Goal: Task Accomplishment & Management: Manage account settings

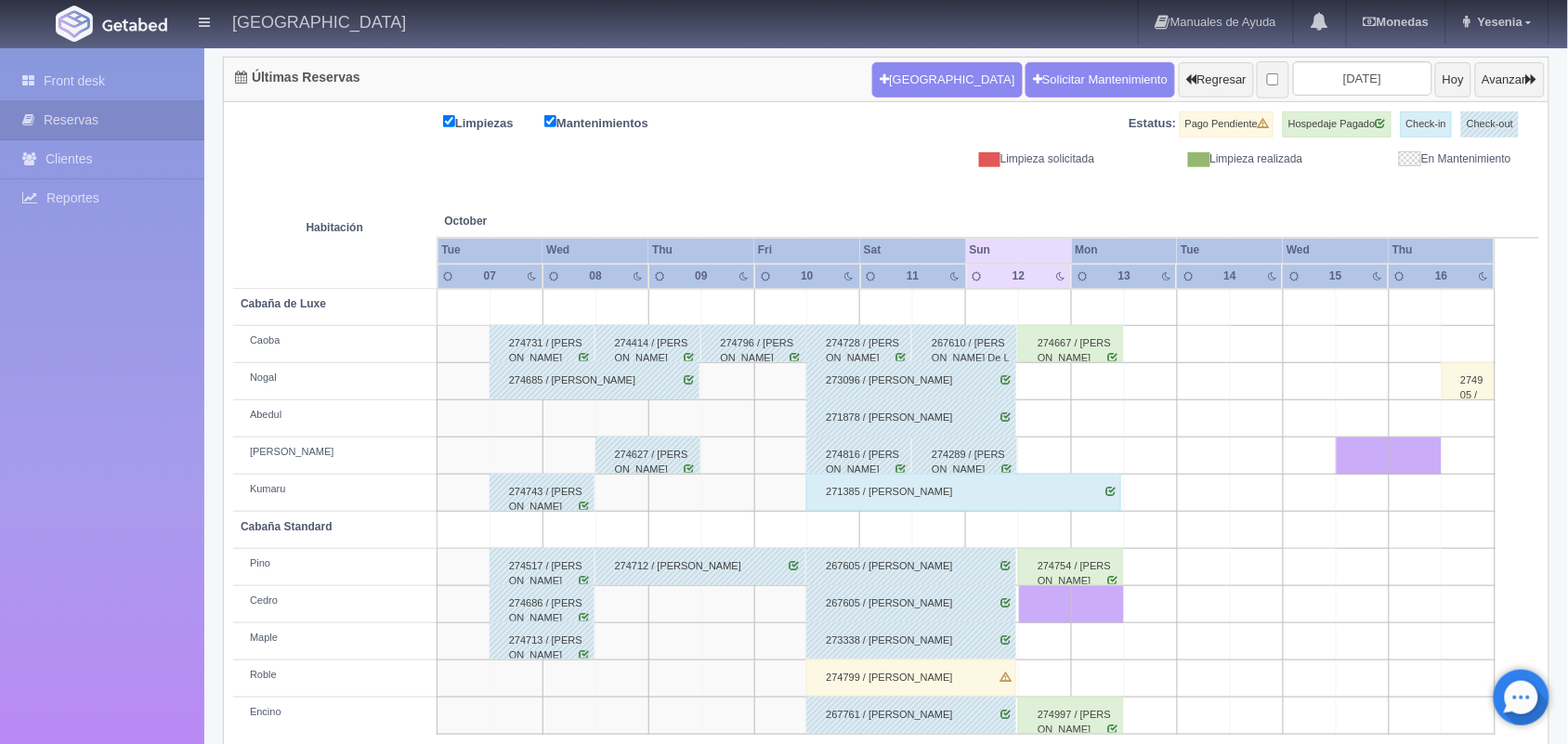
scroll to position [135, 0]
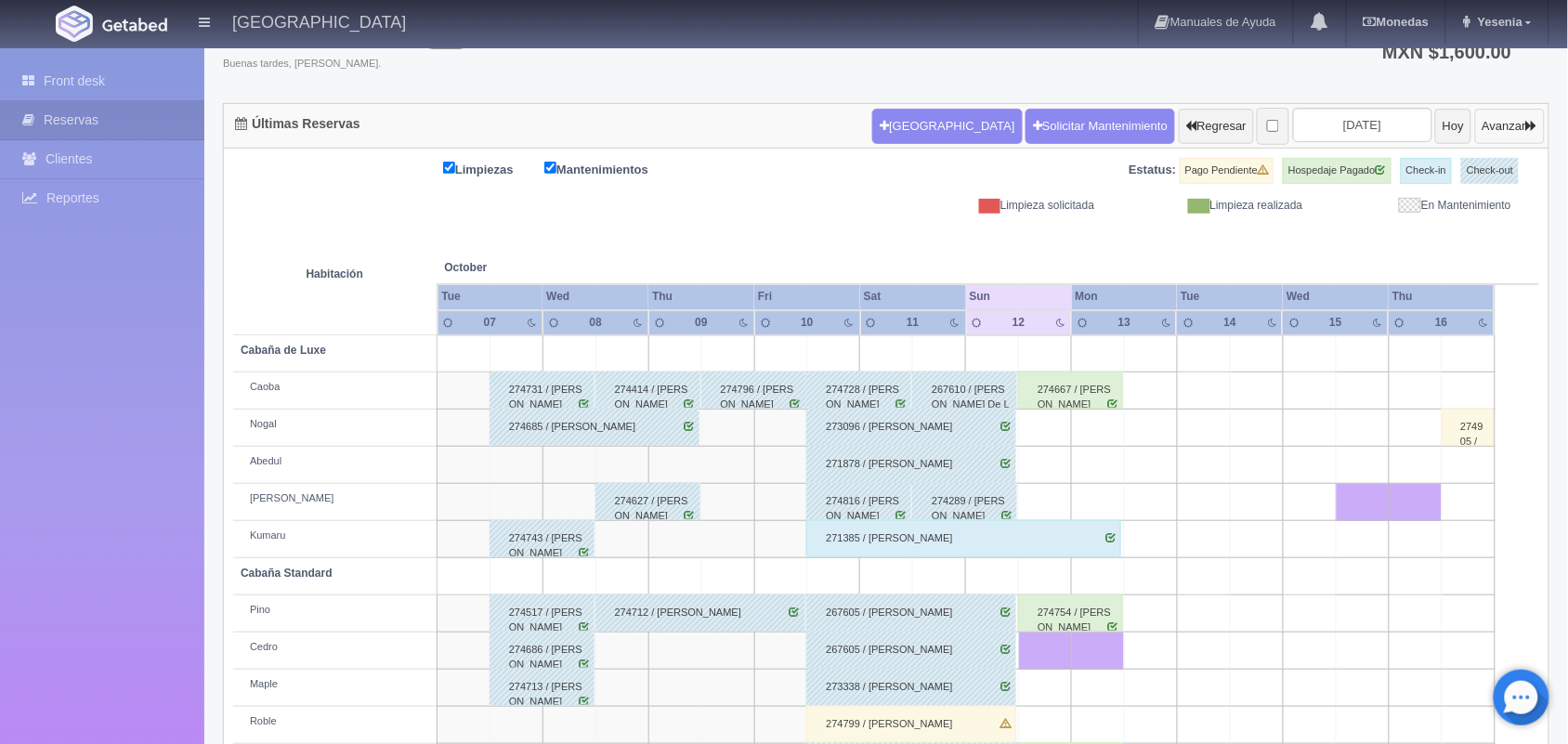
click at [1483, 123] on button "Avanzar" at bounding box center [1510, 126] width 70 height 35
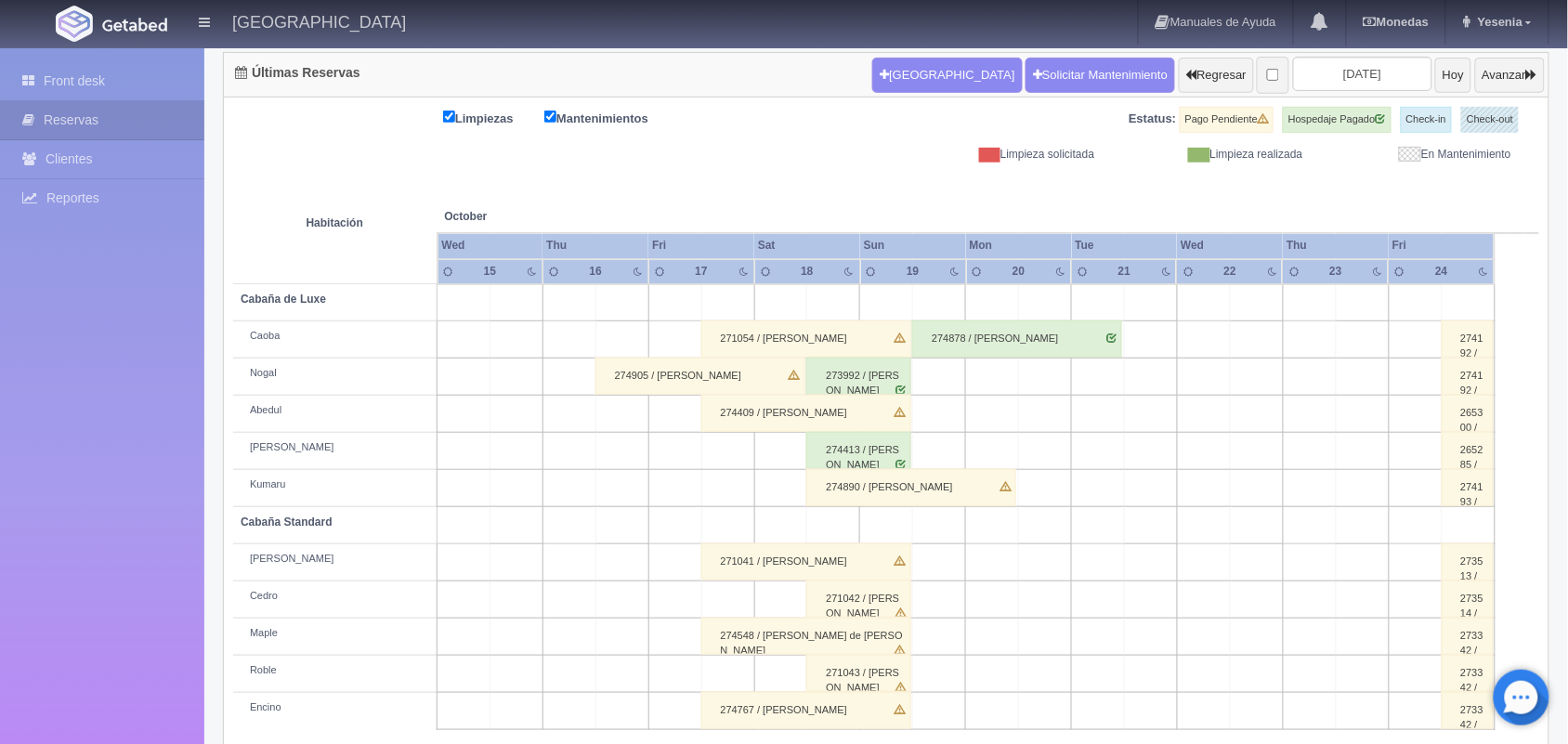
scroll to position [211, 0]
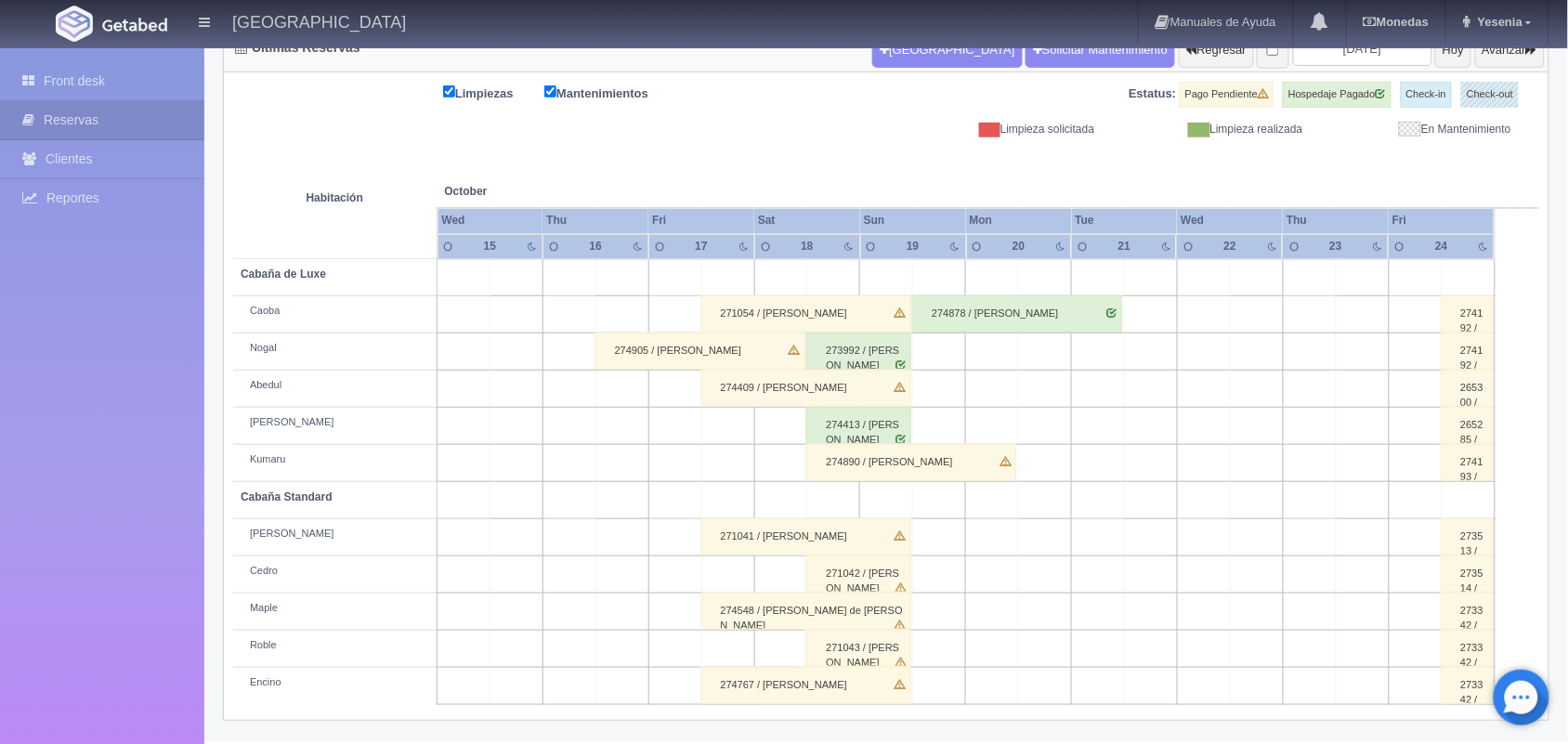
click at [867, 323] on div "271054 / Marisa Escaalante" at bounding box center [807, 314] width 210 height 37
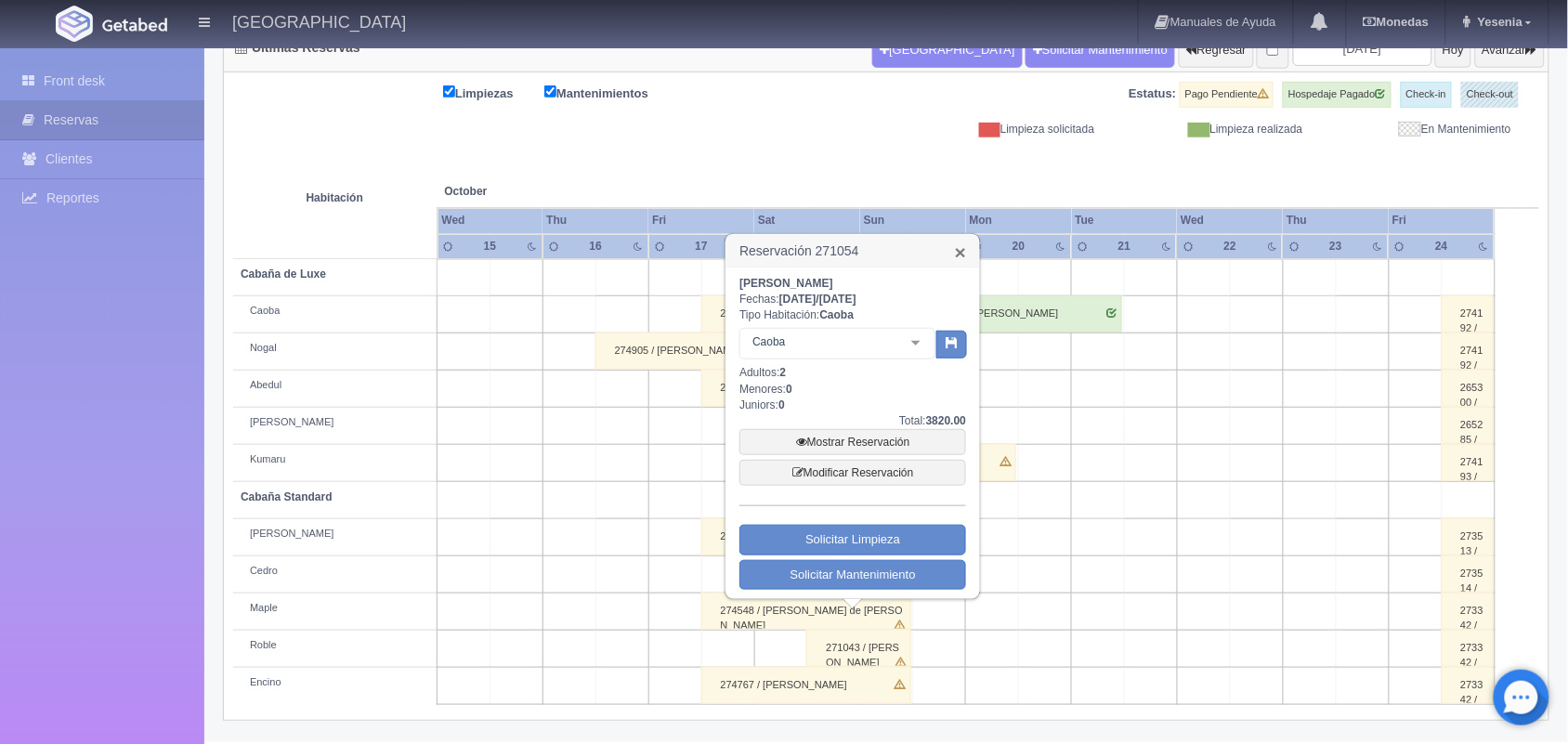
click at [964, 244] on link "×" at bounding box center [960, 252] width 11 height 20
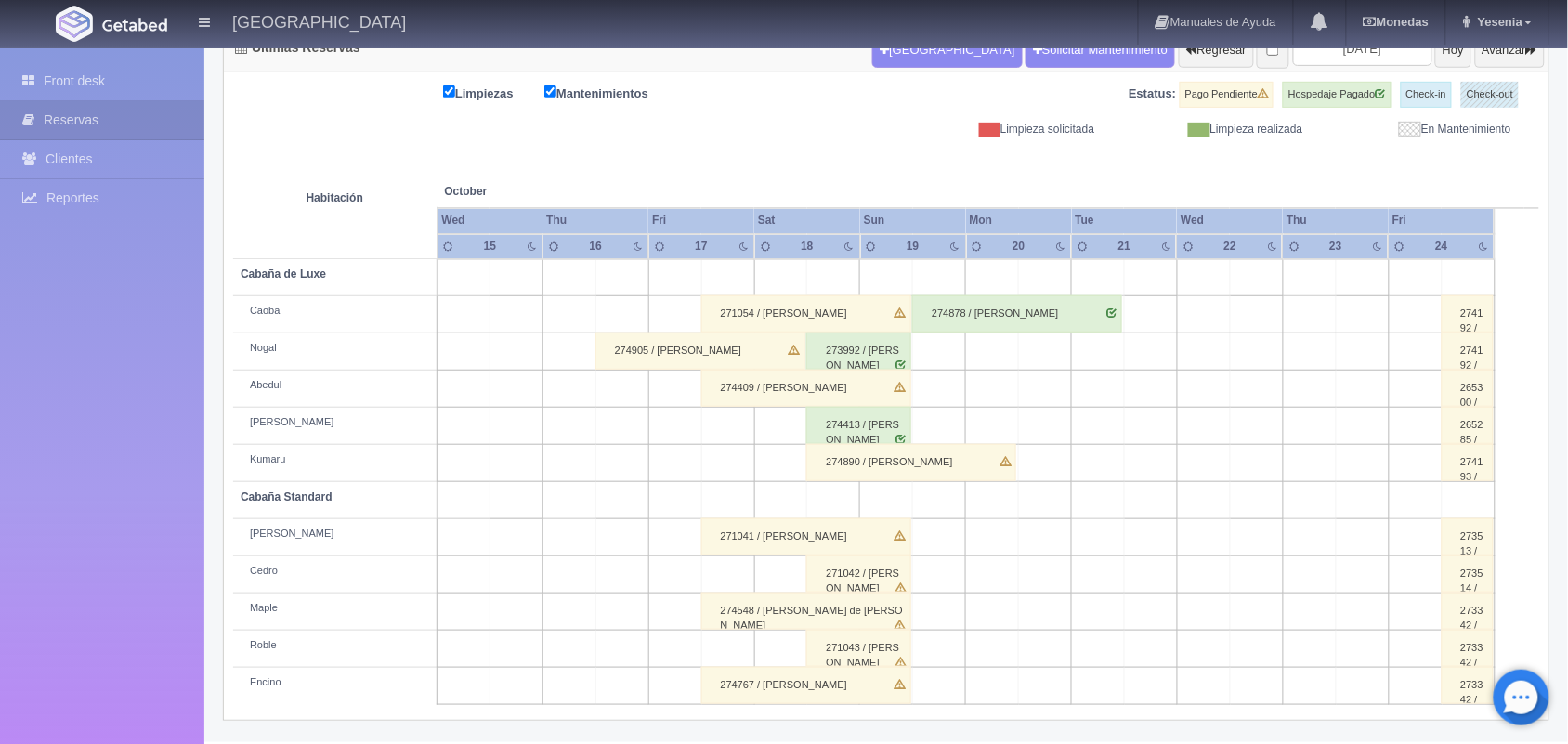
click at [793, 544] on div "271041 / Marisa Escalante" at bounding box center [807, 537] width 210 height 37
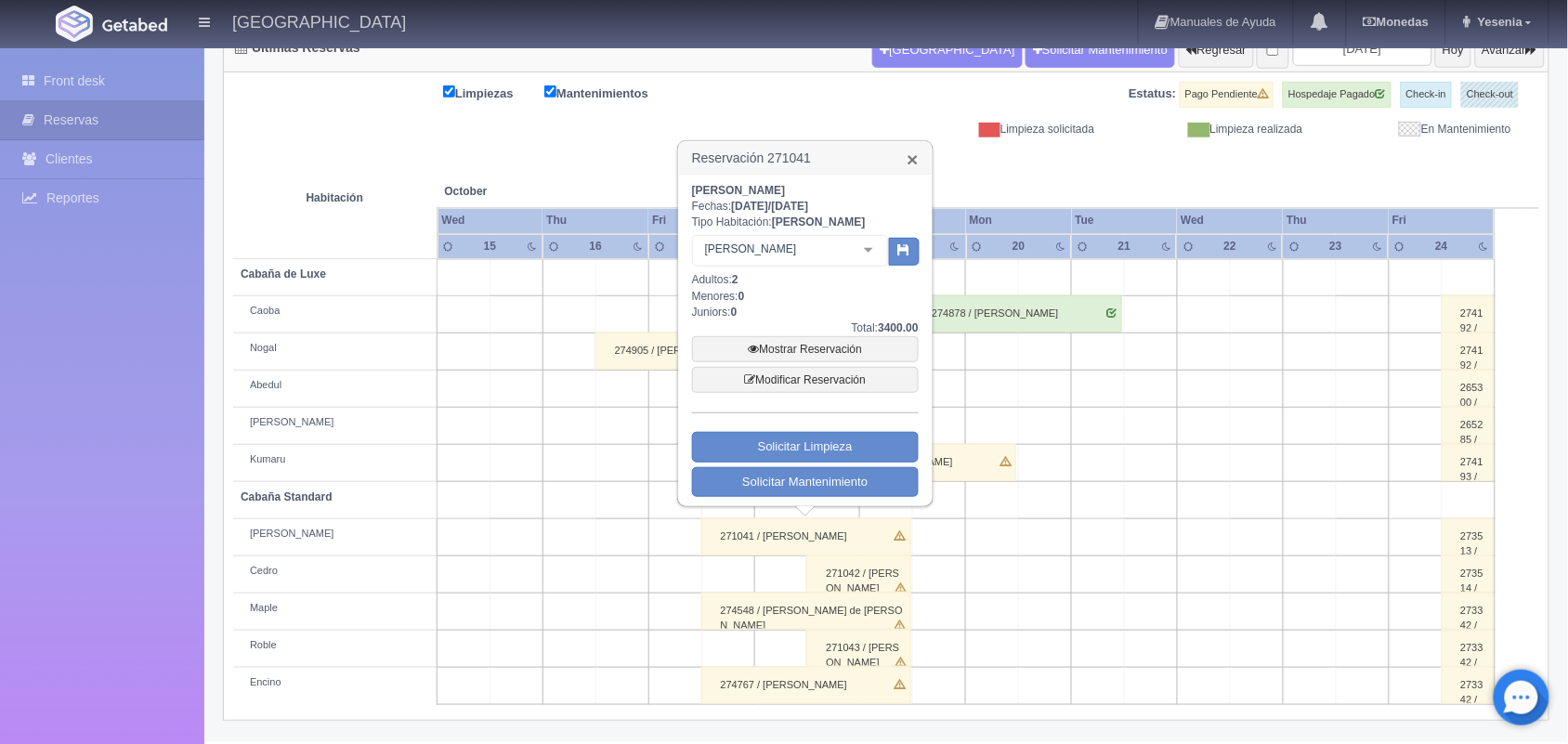
click at [914, 152] on link "×" at bounding box center [914, 159] width 11 height 20
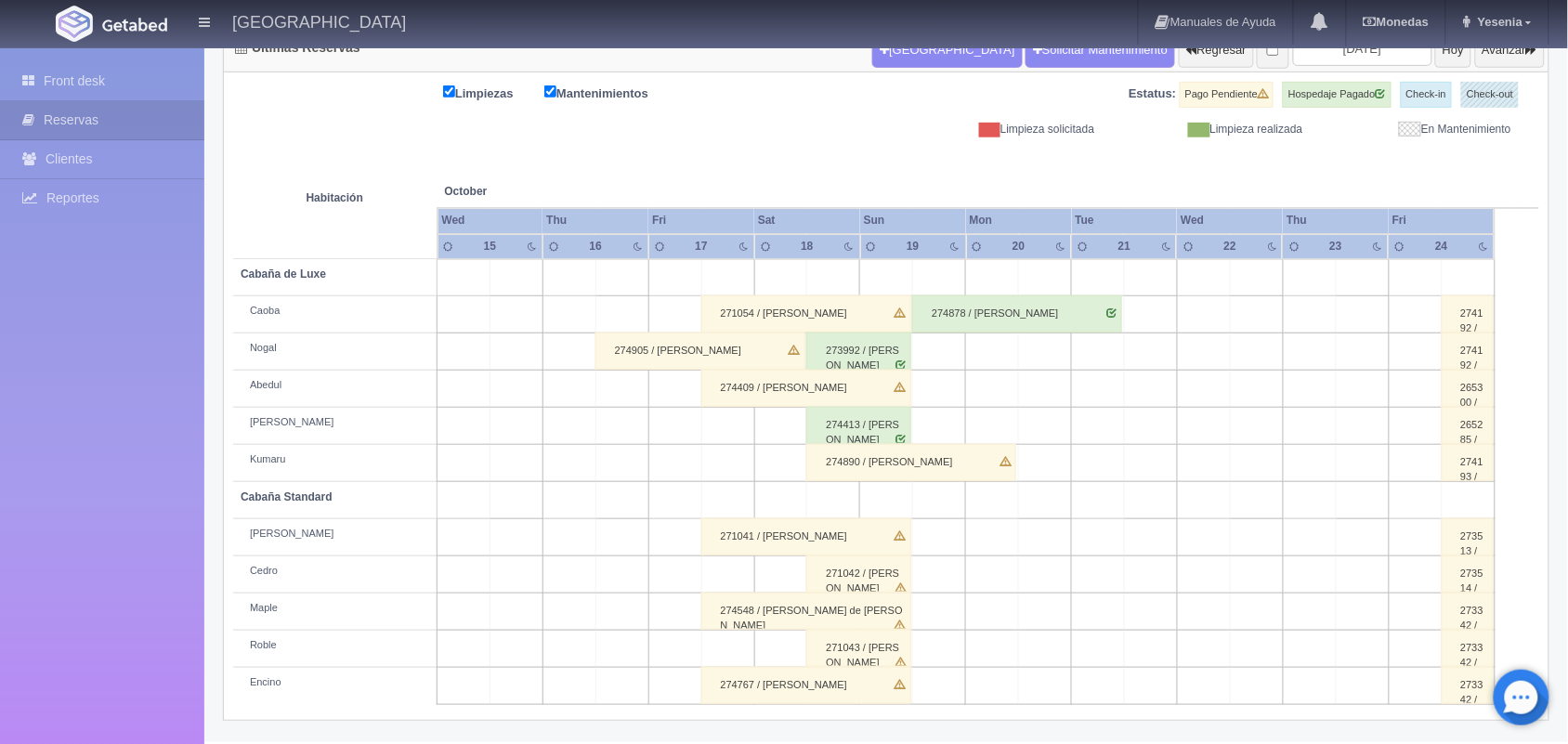
click at [801, 312] on div "271054 / Marisa Escaalante" at bounding box center [807, 314] width 210 height 37
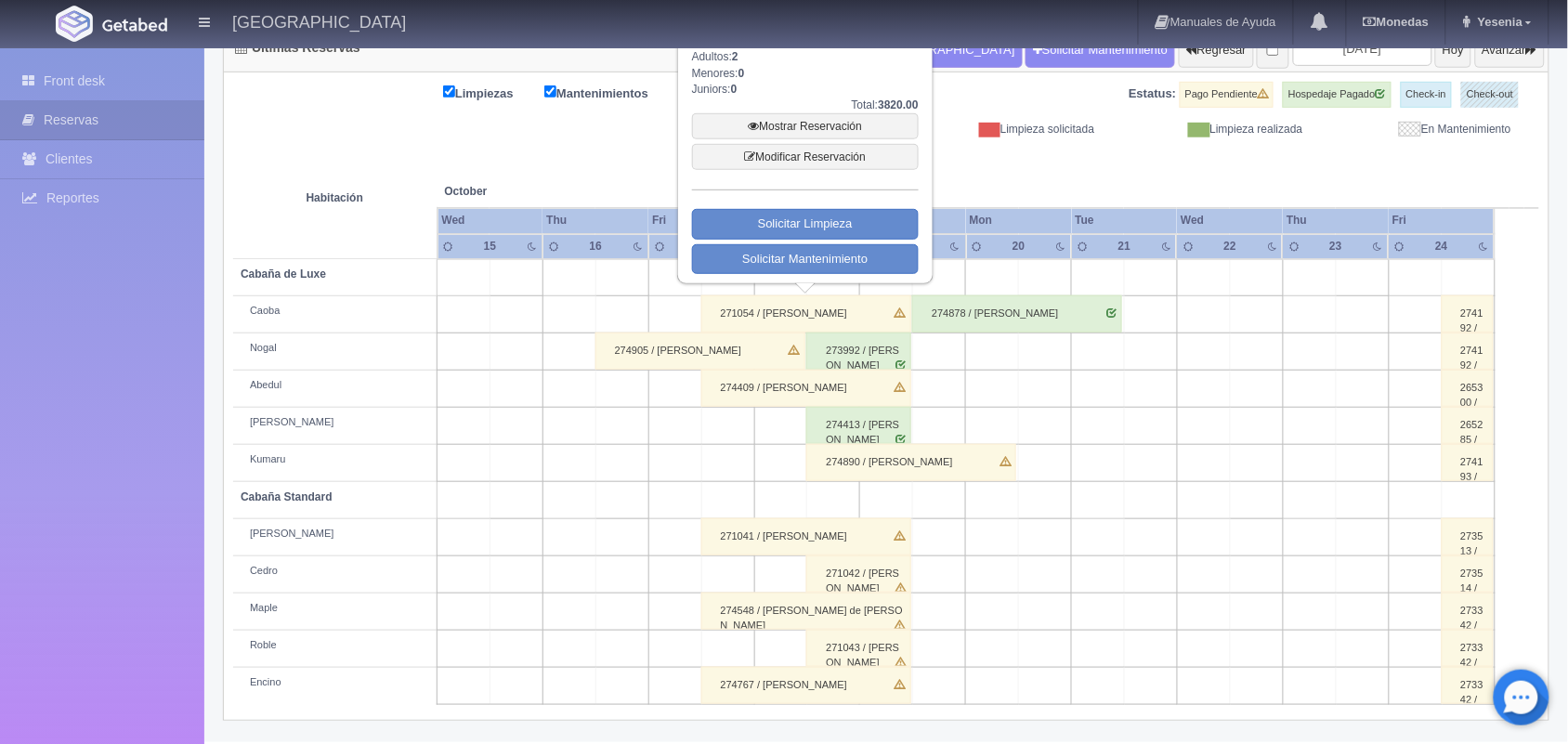
click at [58, 351] on div "Front desk Reservas Clientes Reportes Reporte del día Concentrado de ventas Ana…" at bounding box center [102, 420] width 205 height 744
click at [824, 126] on link "Mostrar Reservación" at bounding box center [806, 126] width 227 height 26
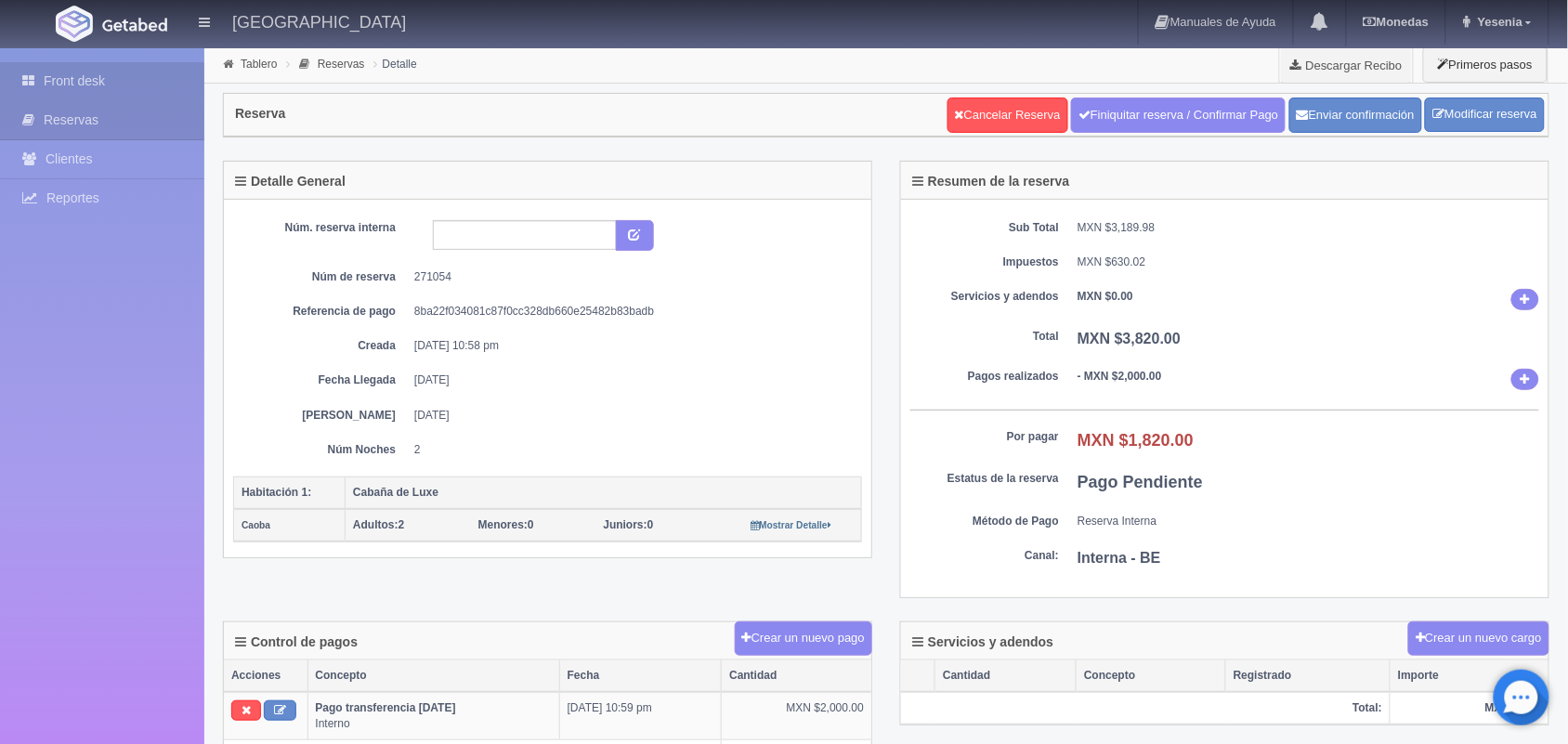
click at [144, 84] on link "Front desk" at bounding box center [102, 81] width 205 height 38
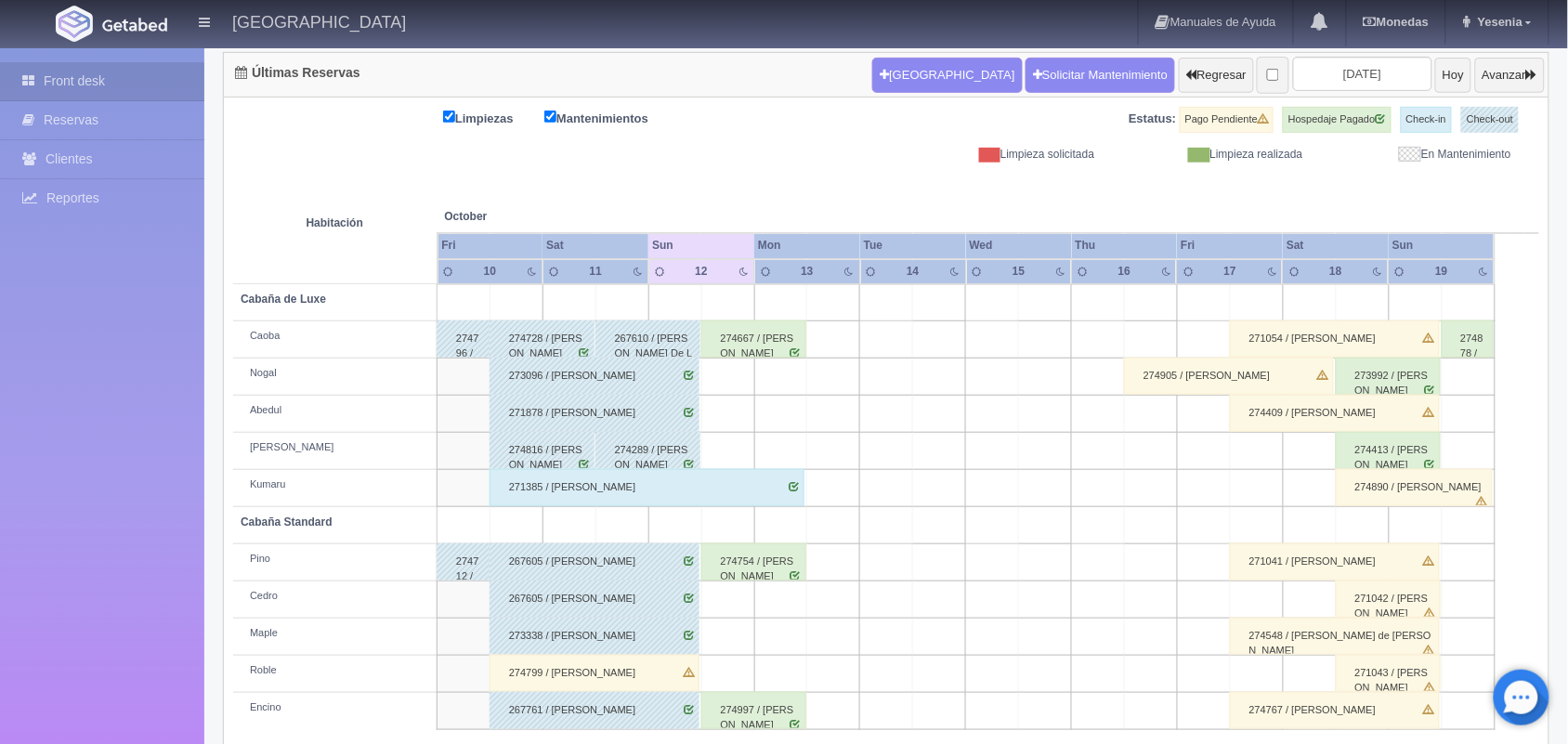
scroll to position [211, 0]
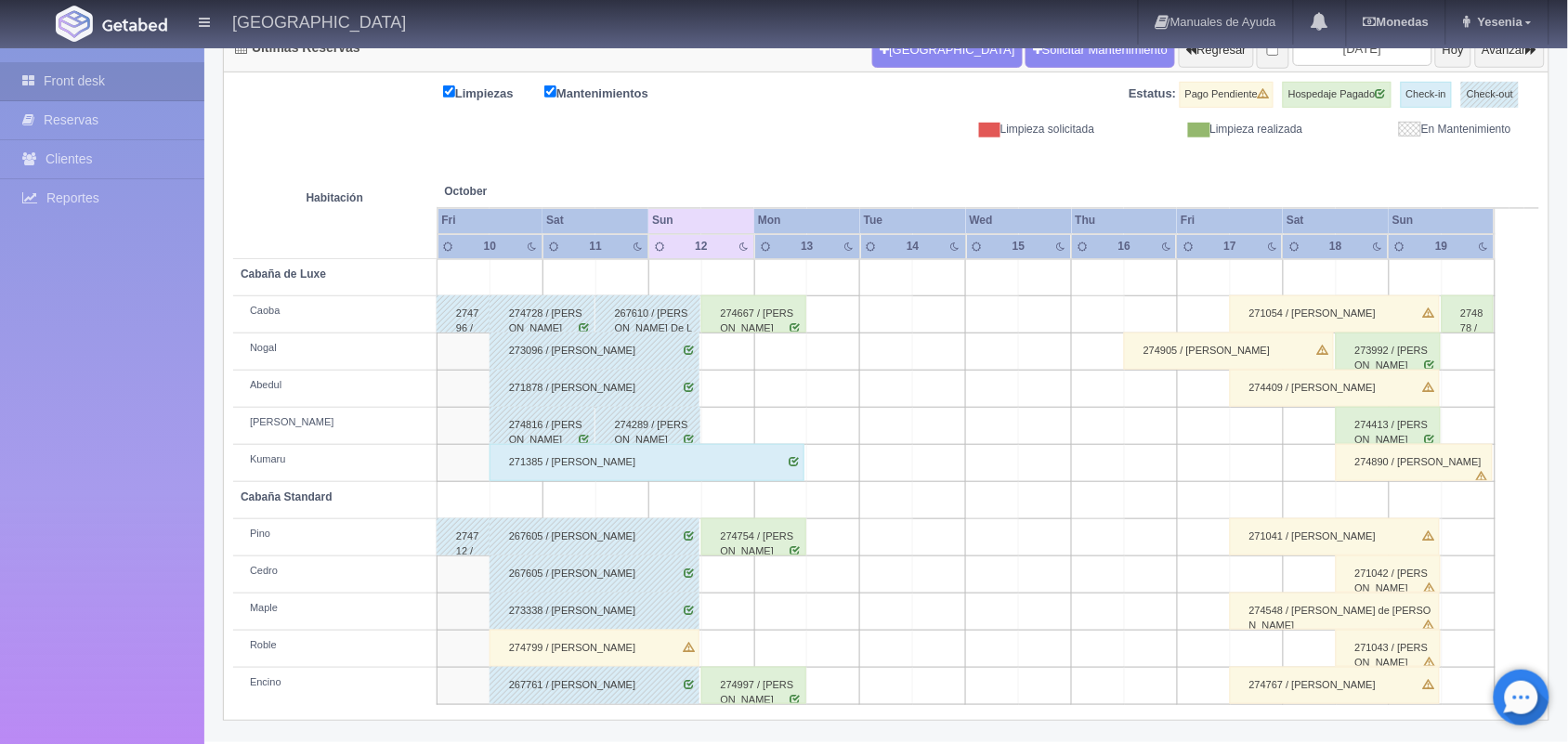
click at [1294, 526] on div "271041 / Marisa Escalante" at bounding box center [1335, 537] width 210 height 37
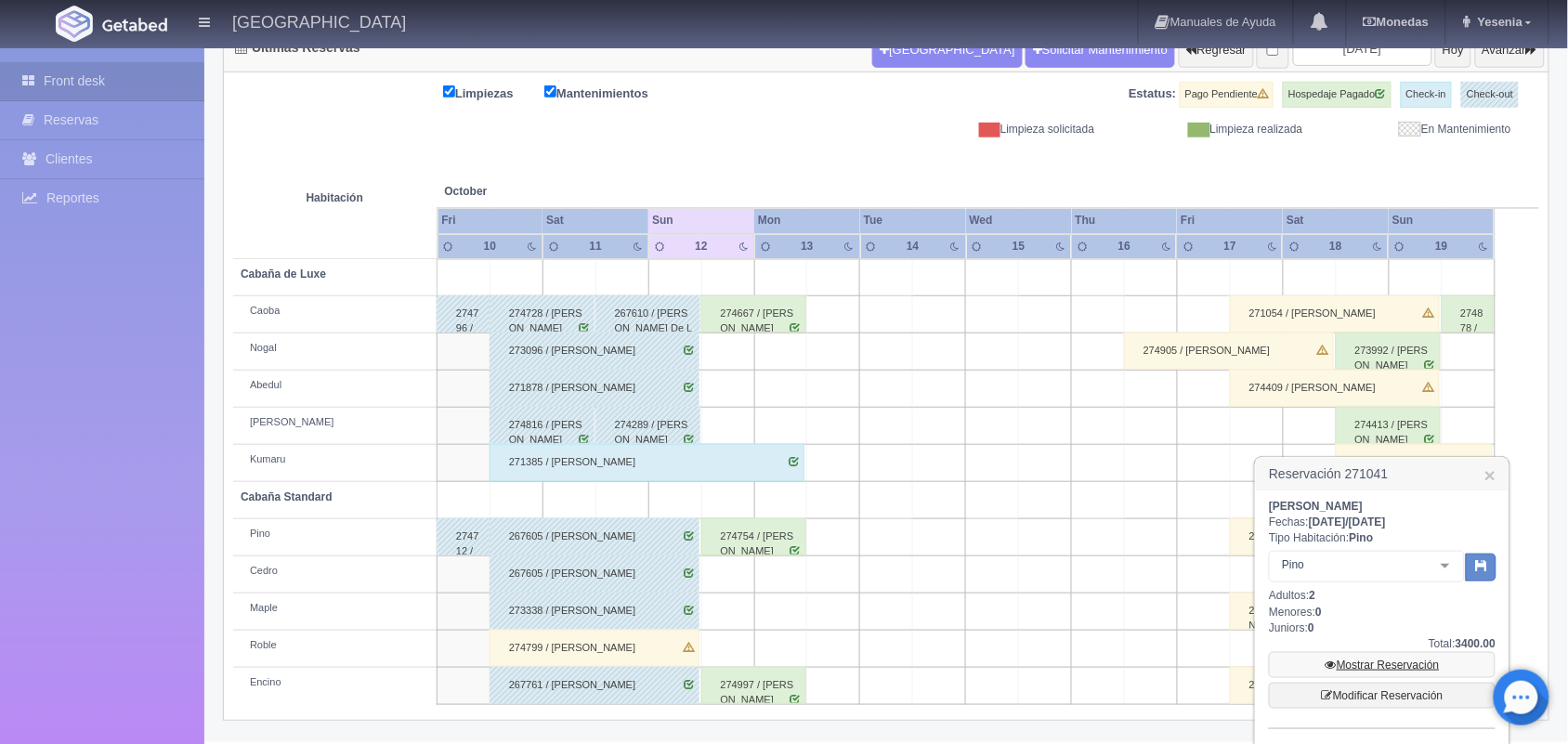
click at [1423, 662] on link "Mostrar Reservación" at bounding box center [1383, 665] width 227 height 26
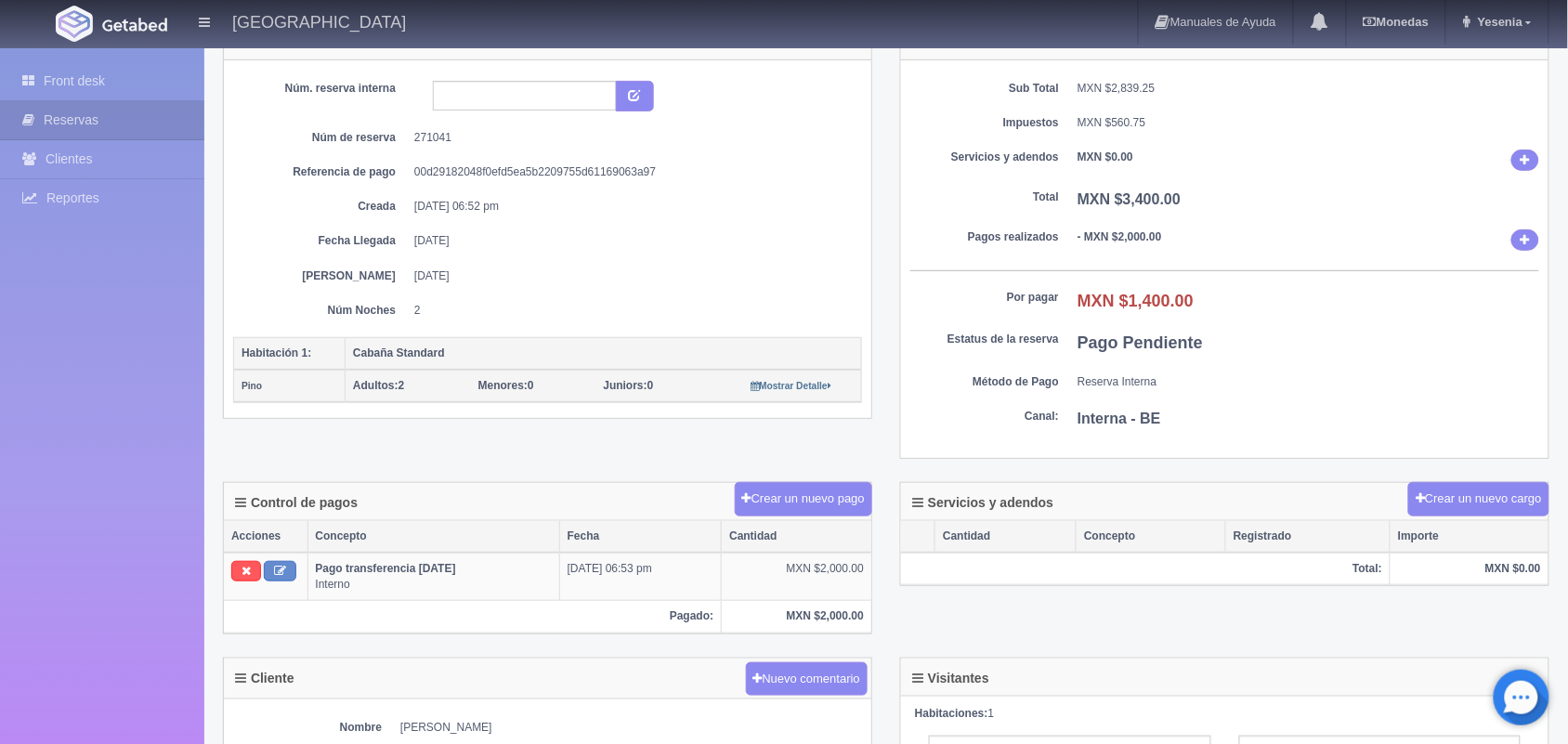
scroll to position [93, 0]
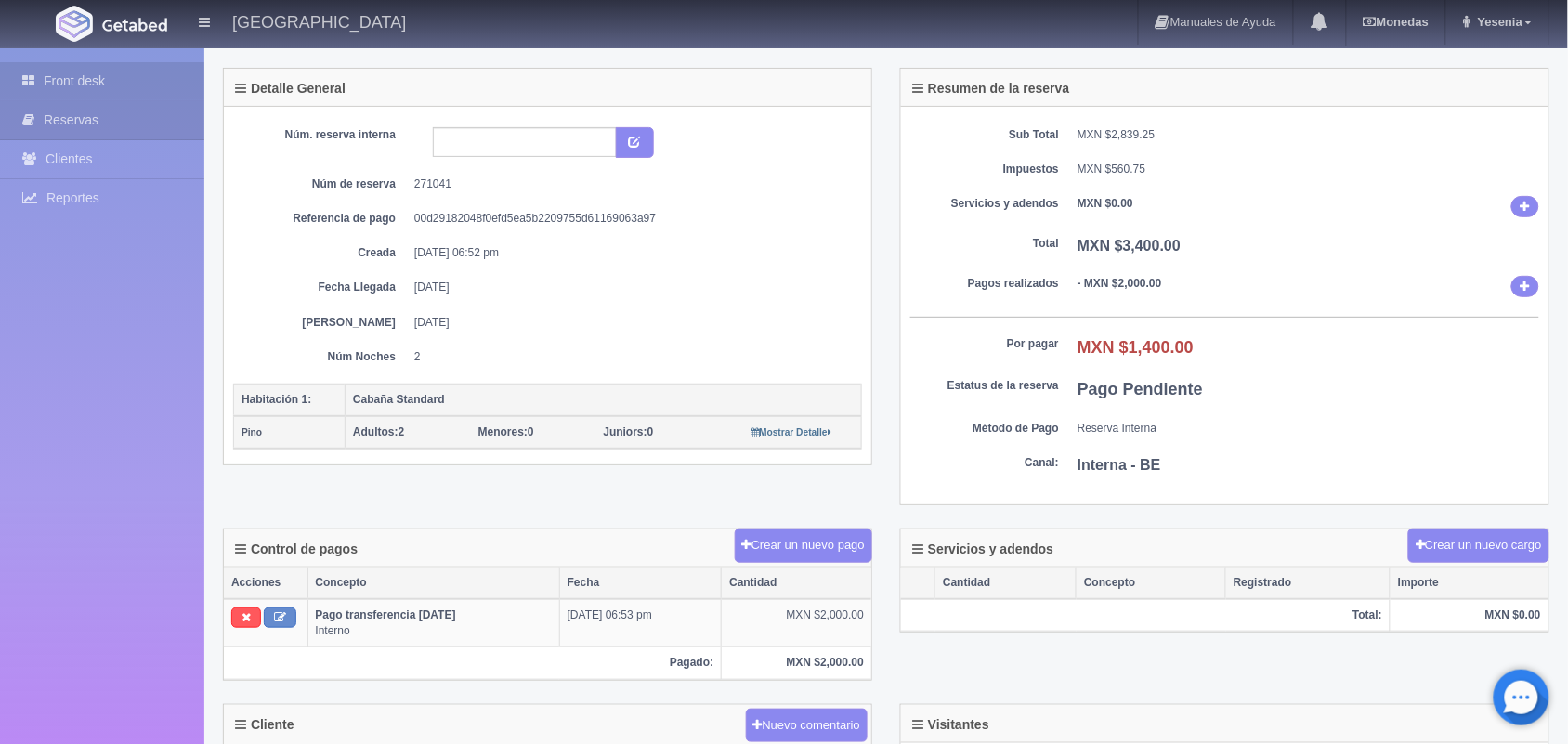
click at [141, 86] on link "Front desk" at bounding box center [102, 81] width 205 height 38
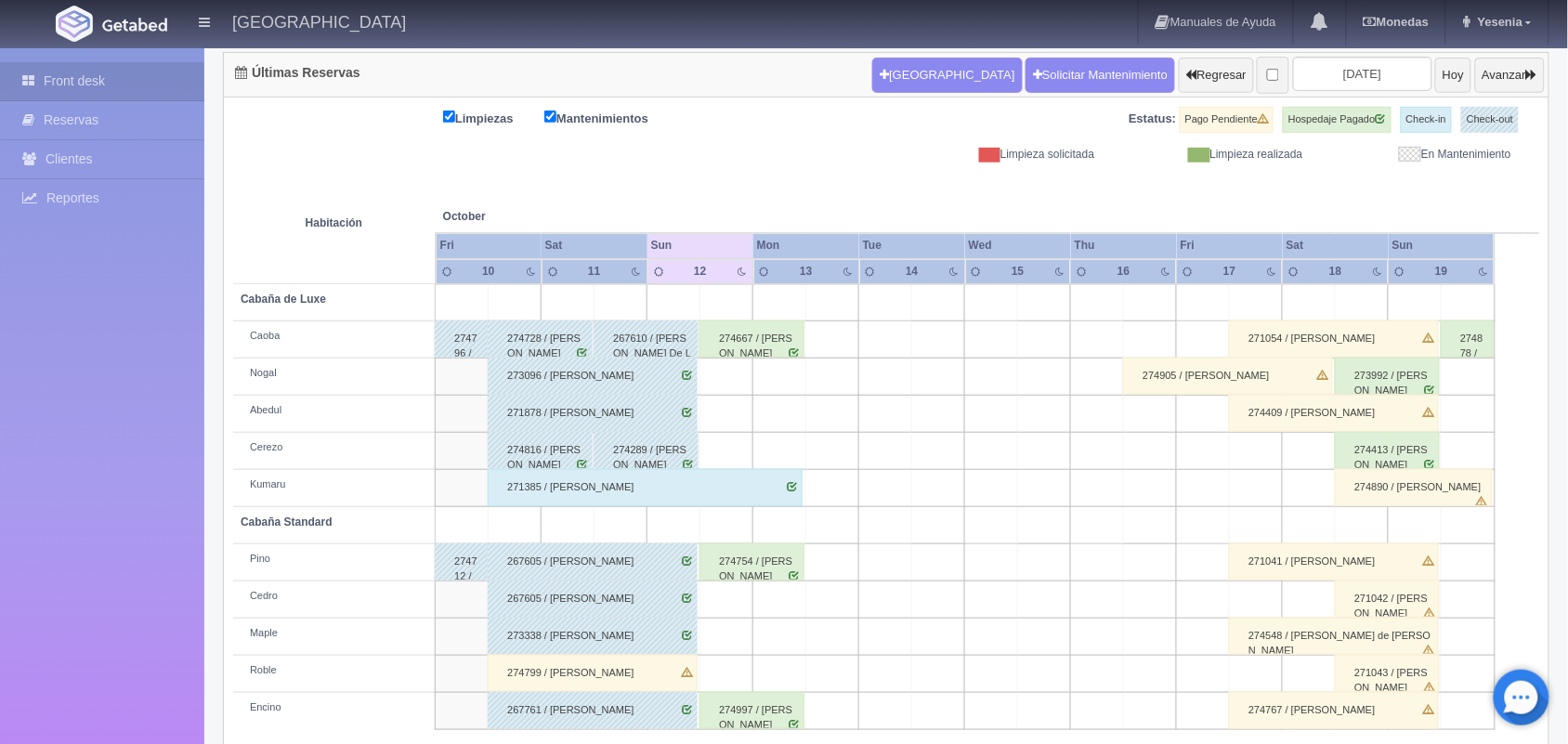
scroll to position [211, 0]
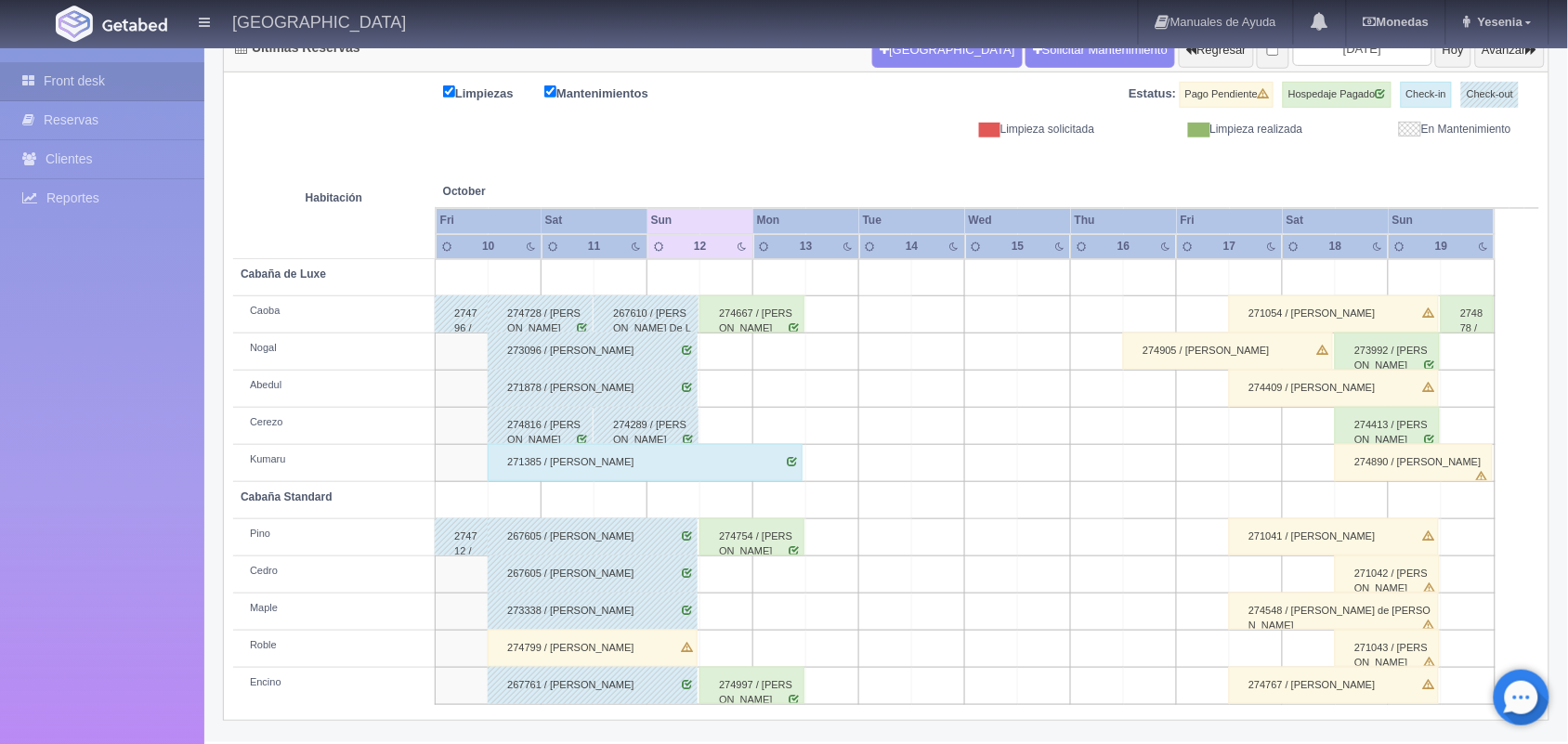
click at [1310, 535] on div "271041 / Marisa Escalante" at bounding box center [1334, 537] width 210 height 37
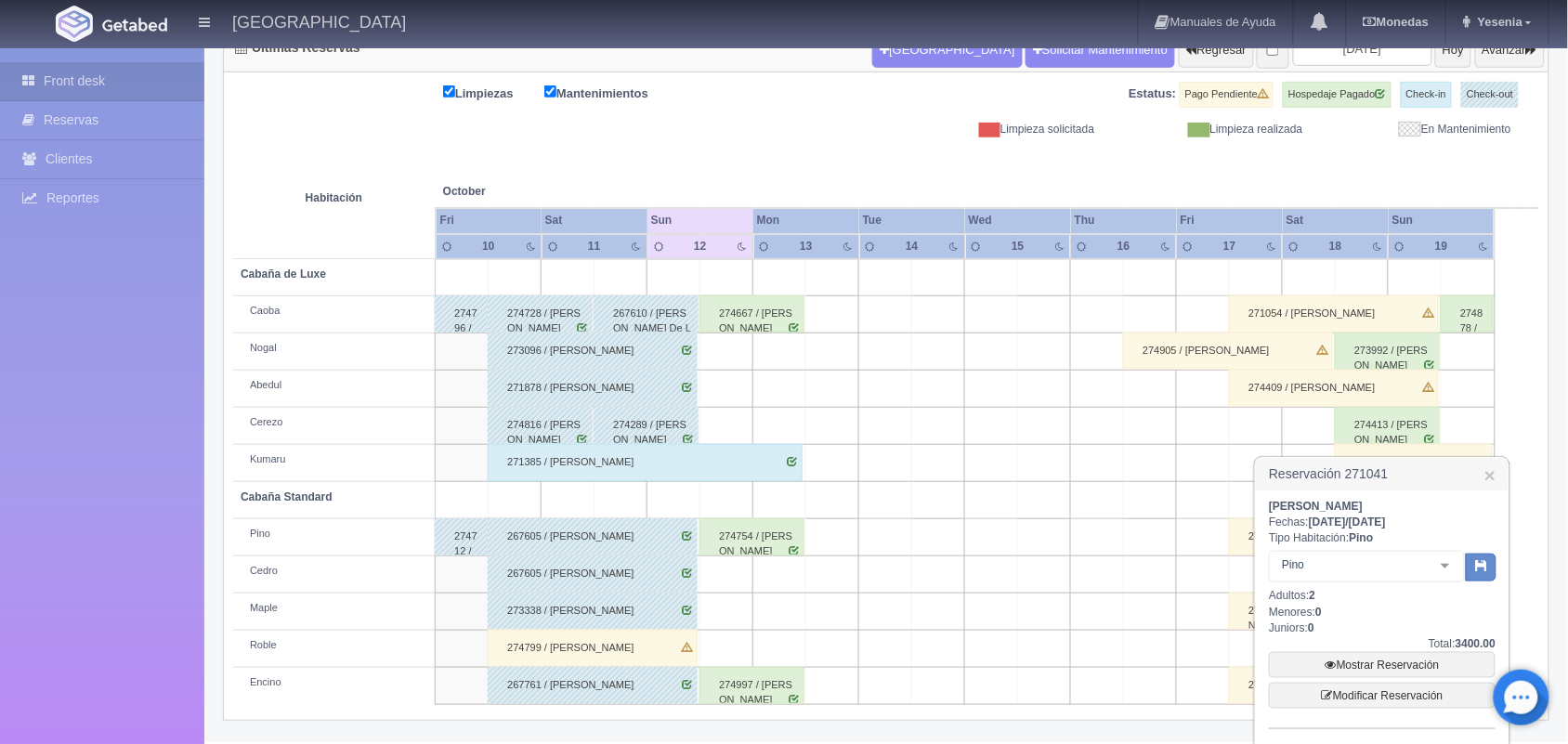
click at [1497, 475] on h3 "Reservación 271041 ×" at bounding box center [1383, 473] width 253 height 33
click at [1485, 472] on link "×" at bounding box center [1491, 474] width 11 height 20
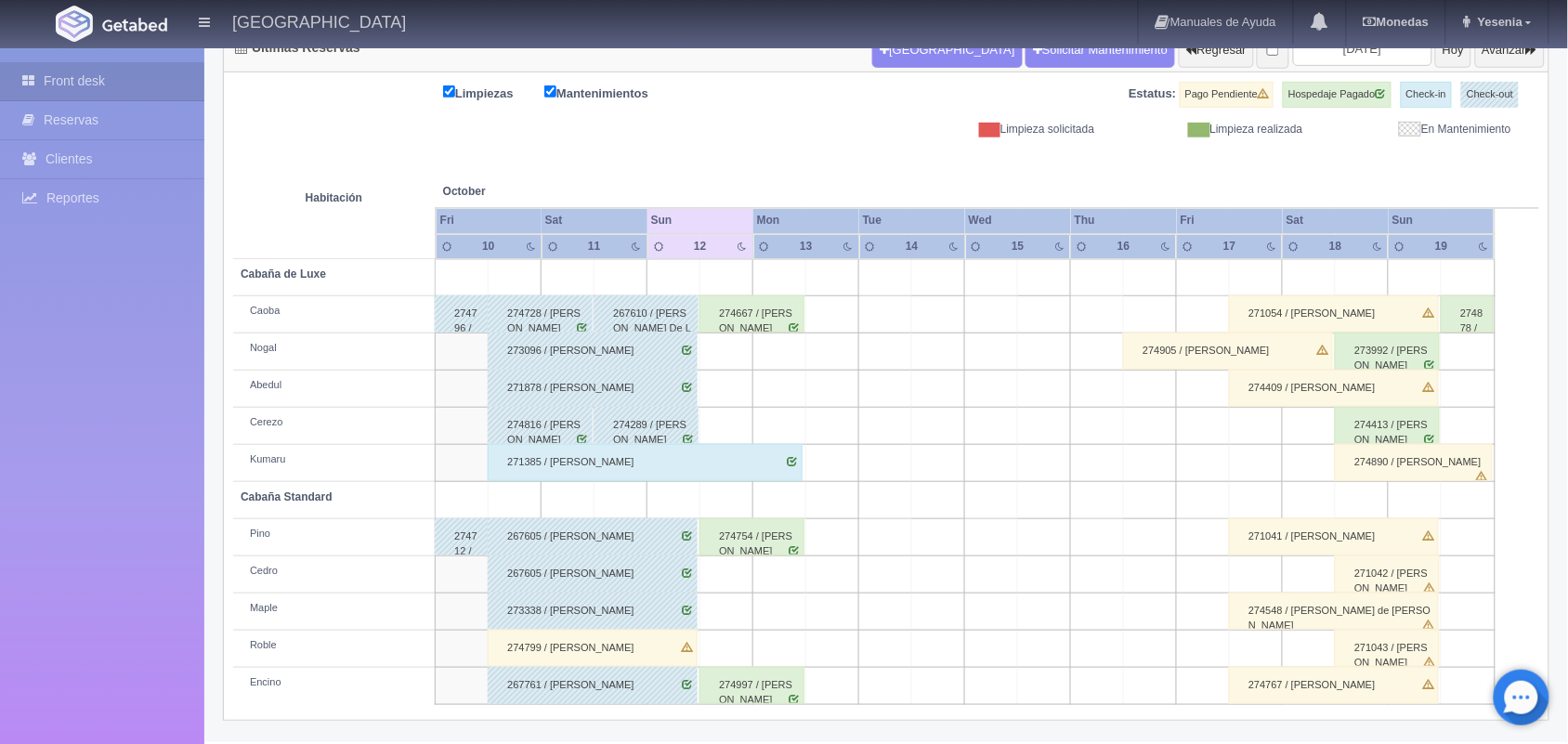
click at [1312, 545] on div "271041 / Marisa Escalante" at bounding box center [1334, 537] width 210 height 37
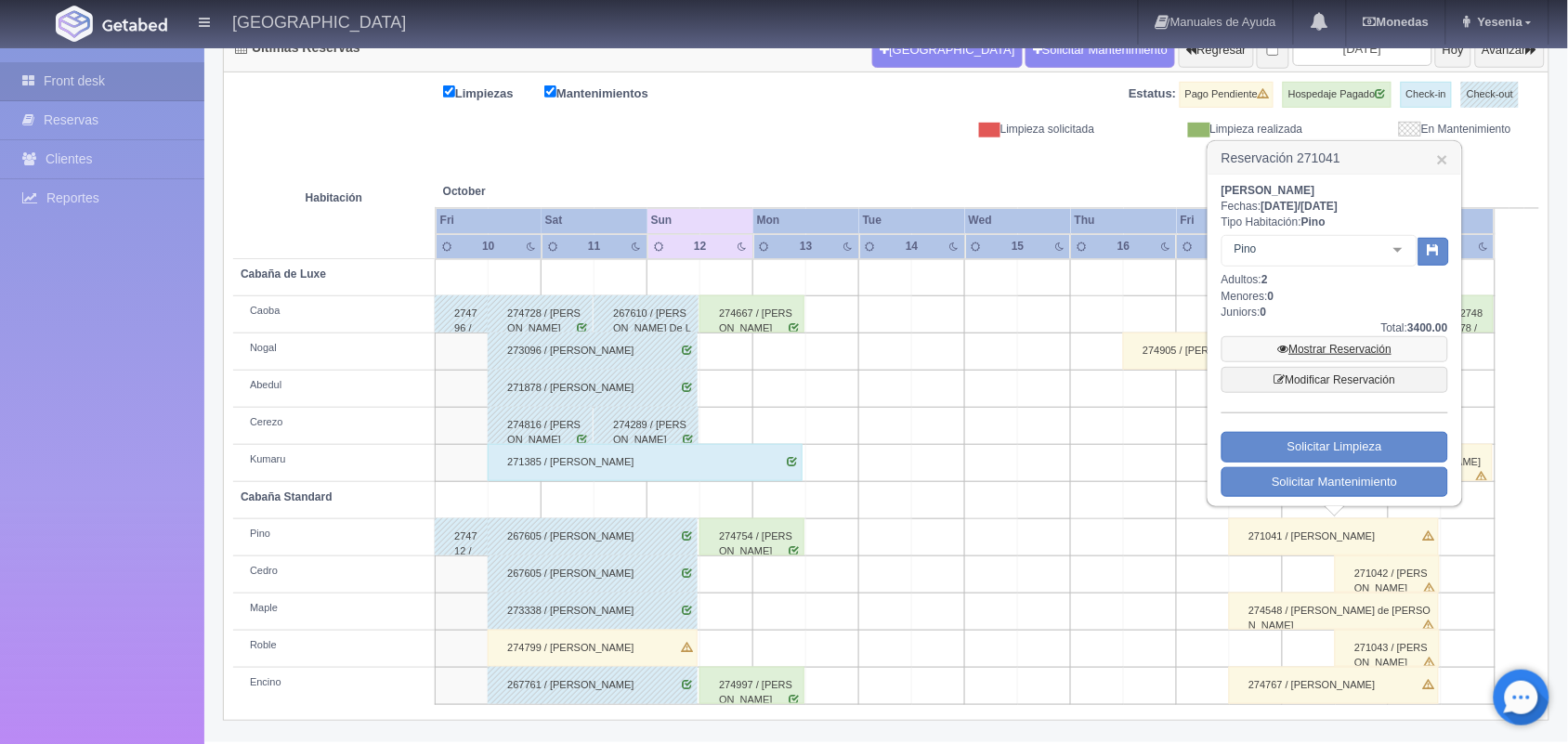
click at [1364, 344] on link "Mostrar Reservación" at bounding box center [1335, 349] width 227 height 26
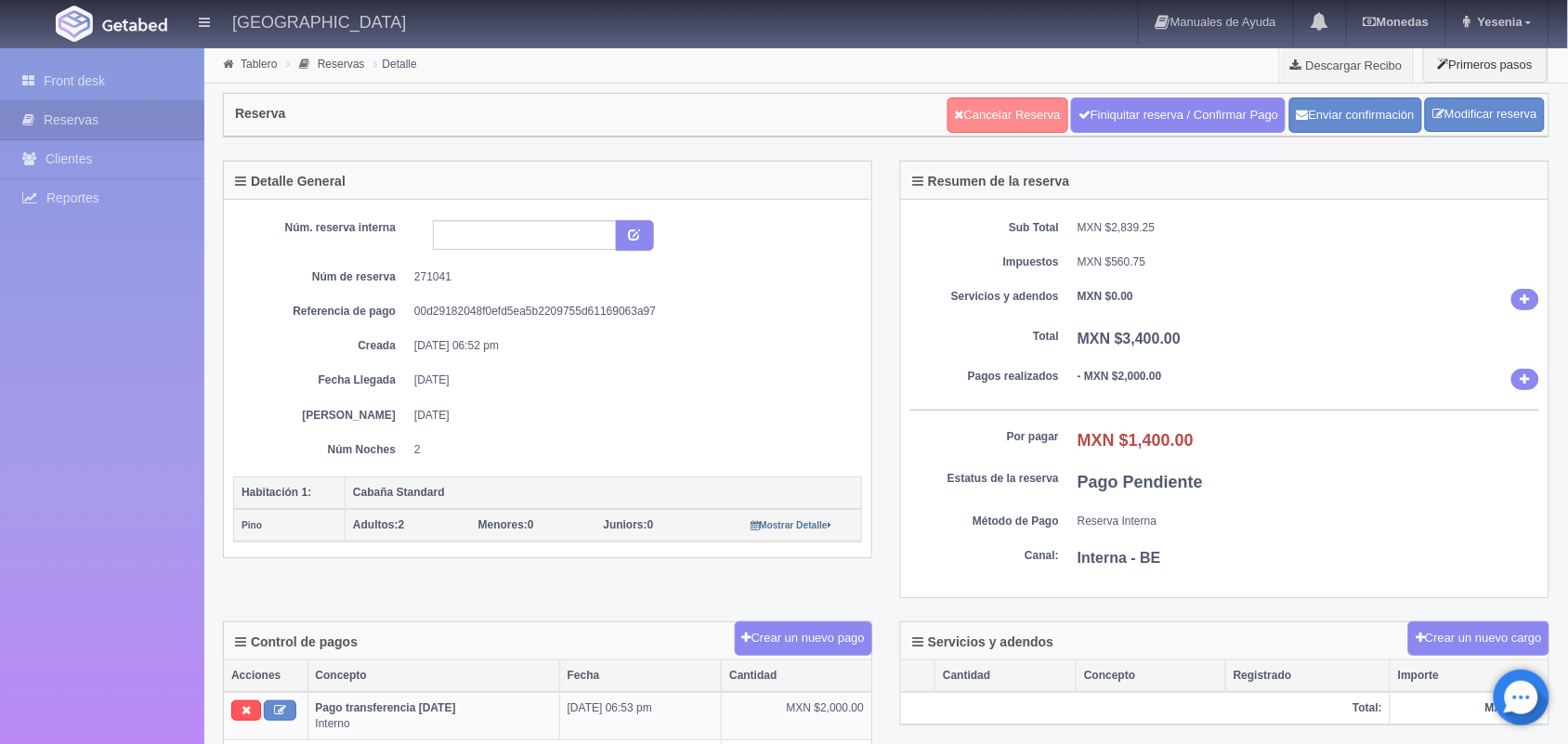
click at [983, 117] on link "Cancelar Reserva" at bounding box center [1008, 115] width 121 height 35
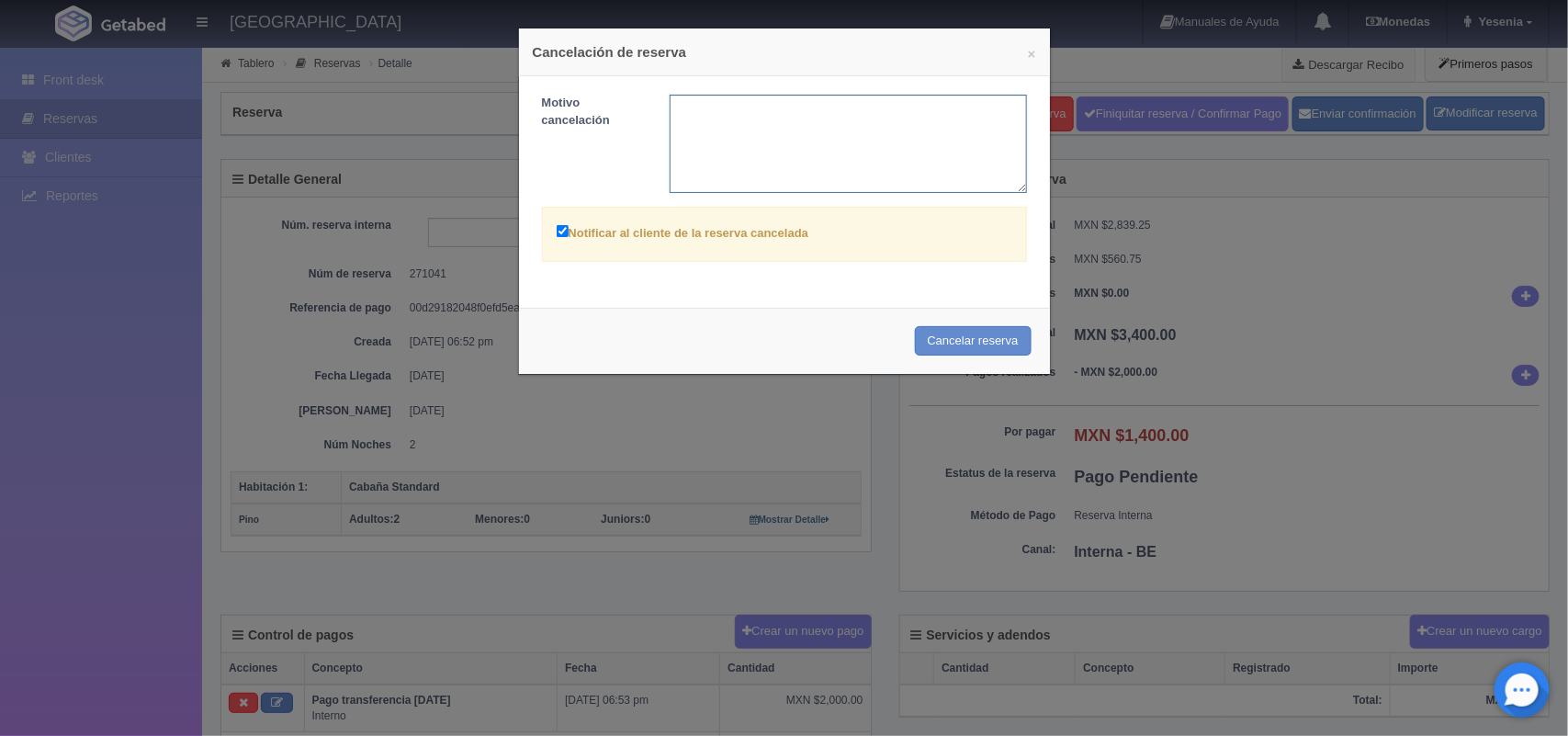
click at [694, 113] on textarea at bounding box center [848, 144] width 357 height 98
type textarea "tuvo un accidente el cliente entonces no va llegar"
click at [966, 346] on button "Cancelar reserva" at bounding box center [973, 340] width 117 height 30
click at [952, 342] on div "Cancelar reserva" at bounding box center [784, 340] width 531 height 67
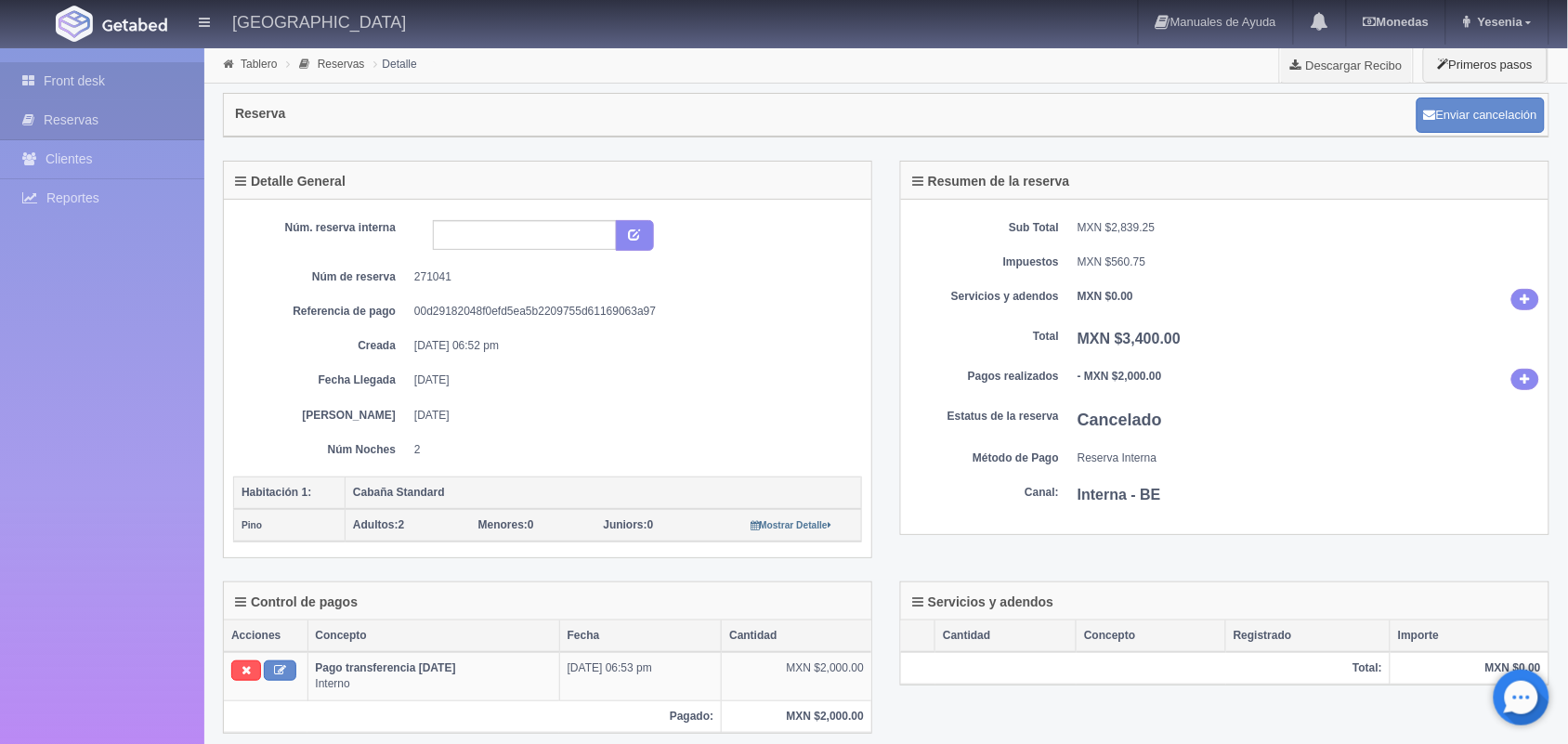
click at [138, 79] on link "Front desk" at bounding box center [102, 81] width 205 height 38
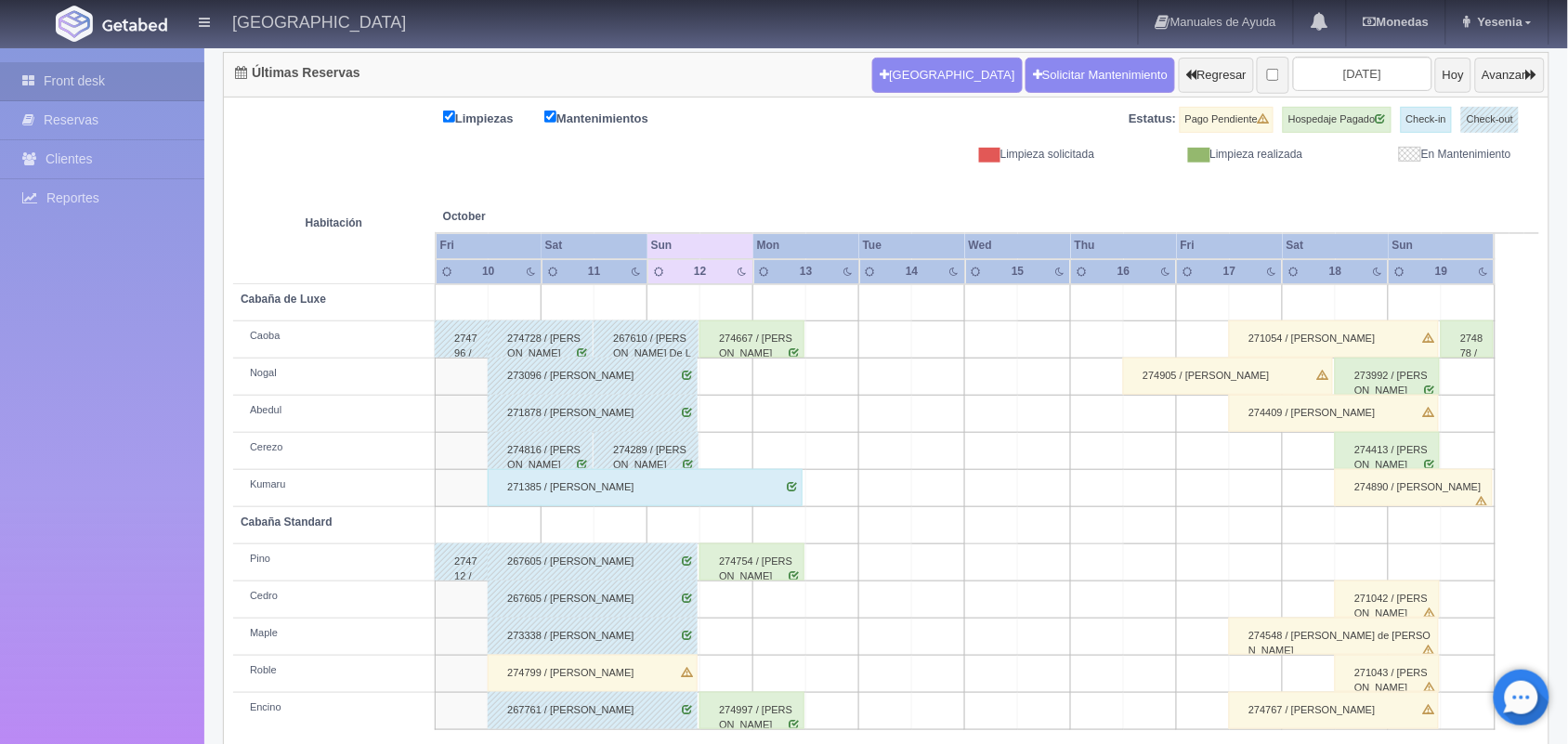
scroll to position [211, 0]
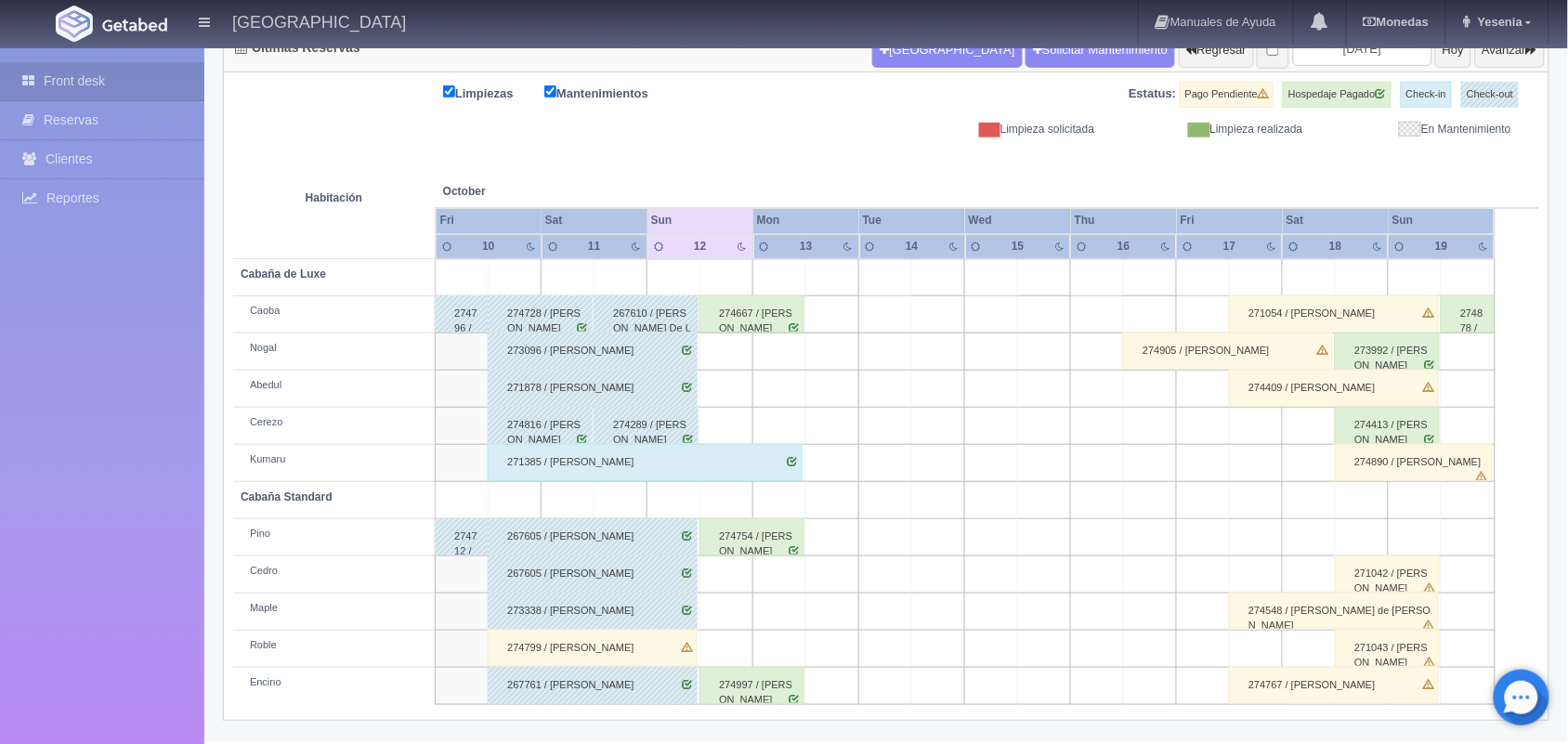
click at [1343, 304] on div "271054 / Marisa Escaalante" at bounding box center [1334, 314] width 210 height 37
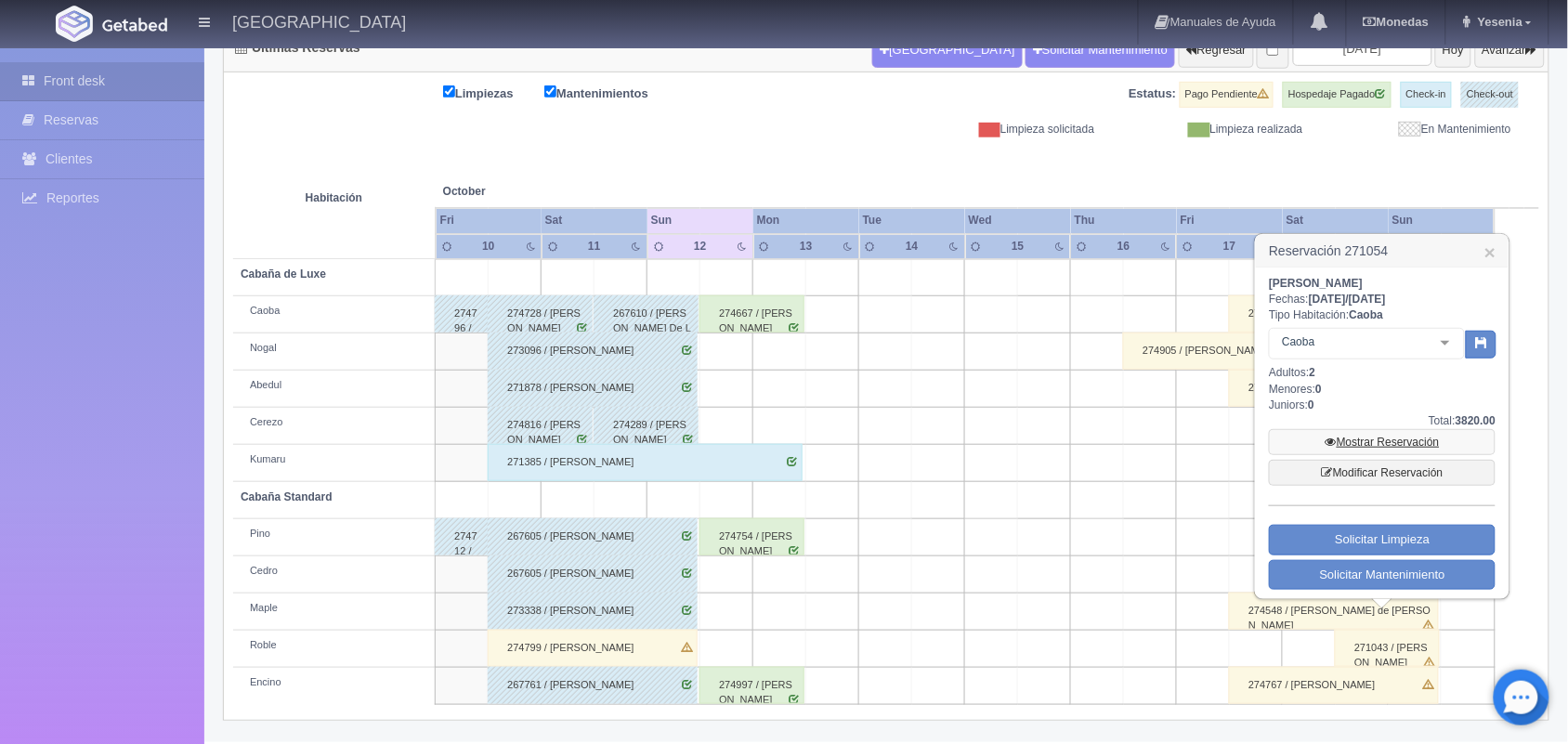
click at [1363, 438] on link "Mostrar Reservación" at bounding box center [1383, 442] width 227 height 26
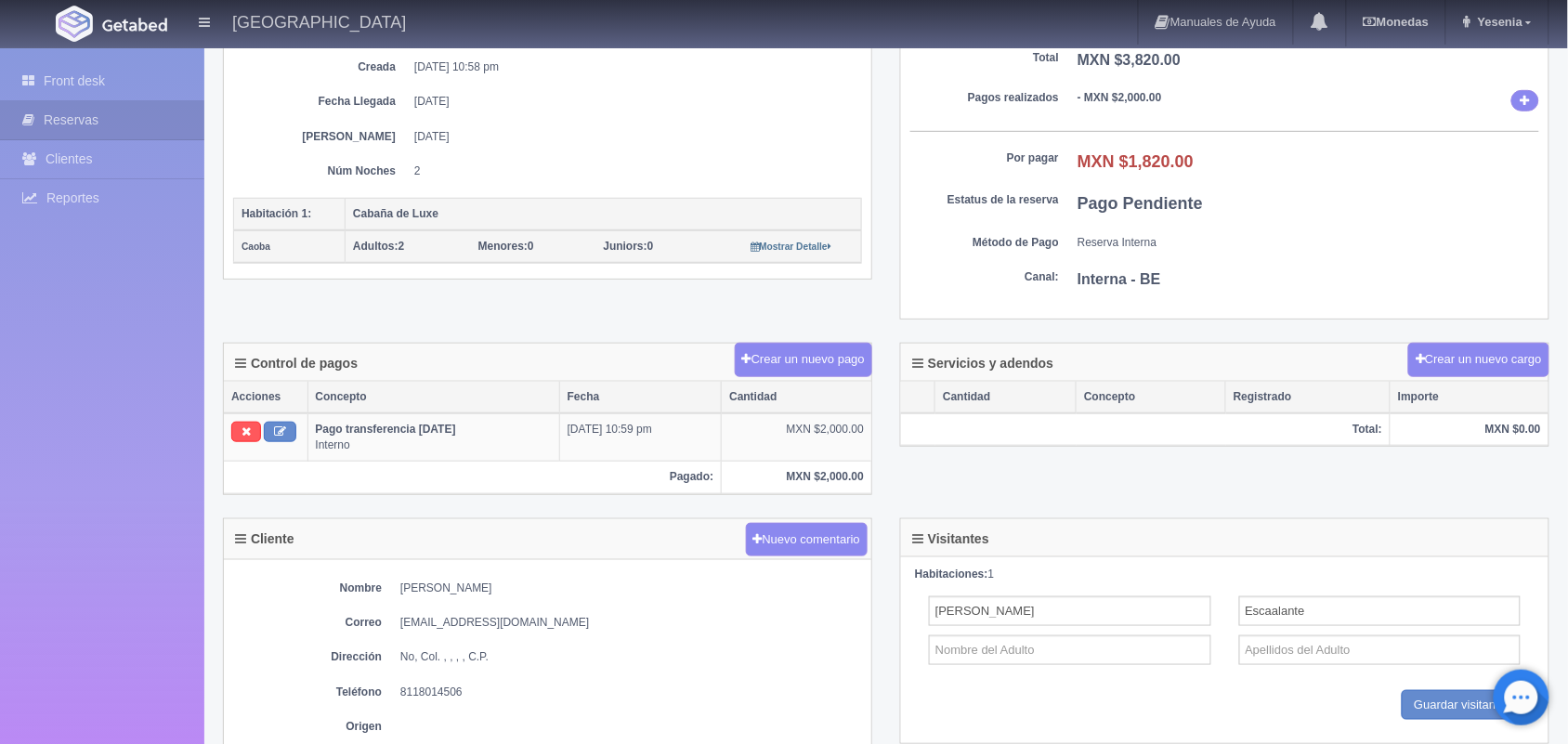
scroll to position [325, 0]
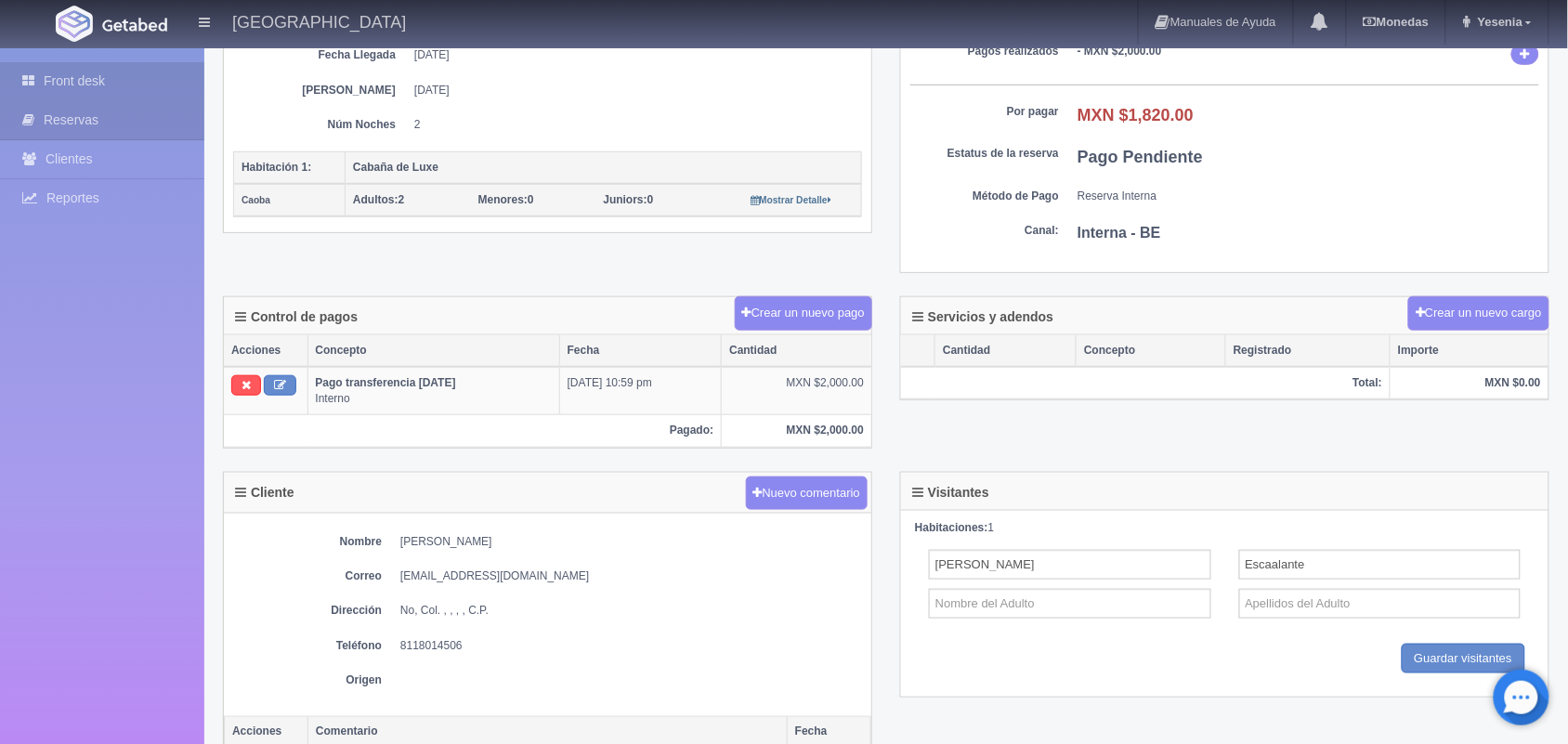
click at [141, 76] on link "Front desk" at bounding box center [102, 81] width 205 height 38
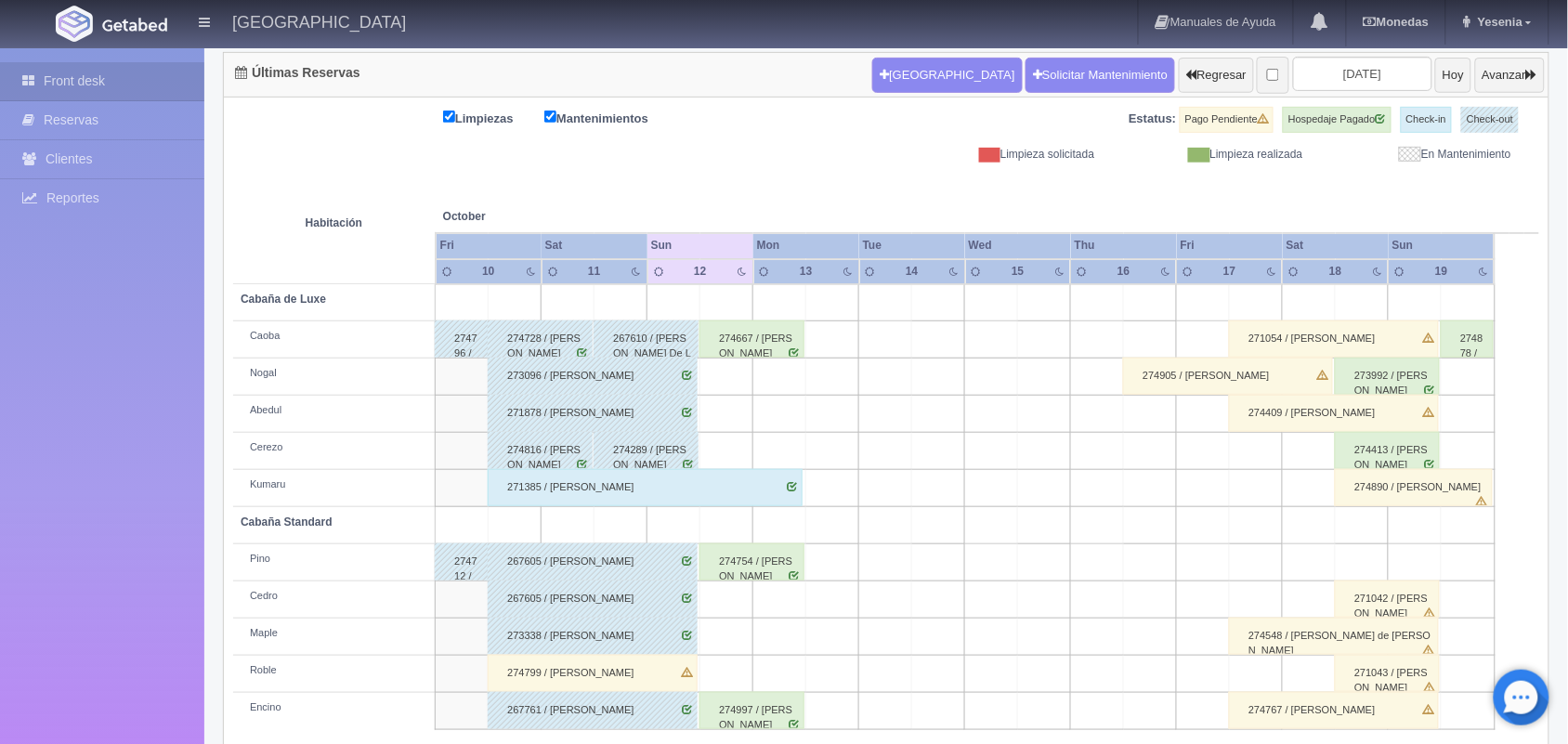
scroll to position [211, 0]
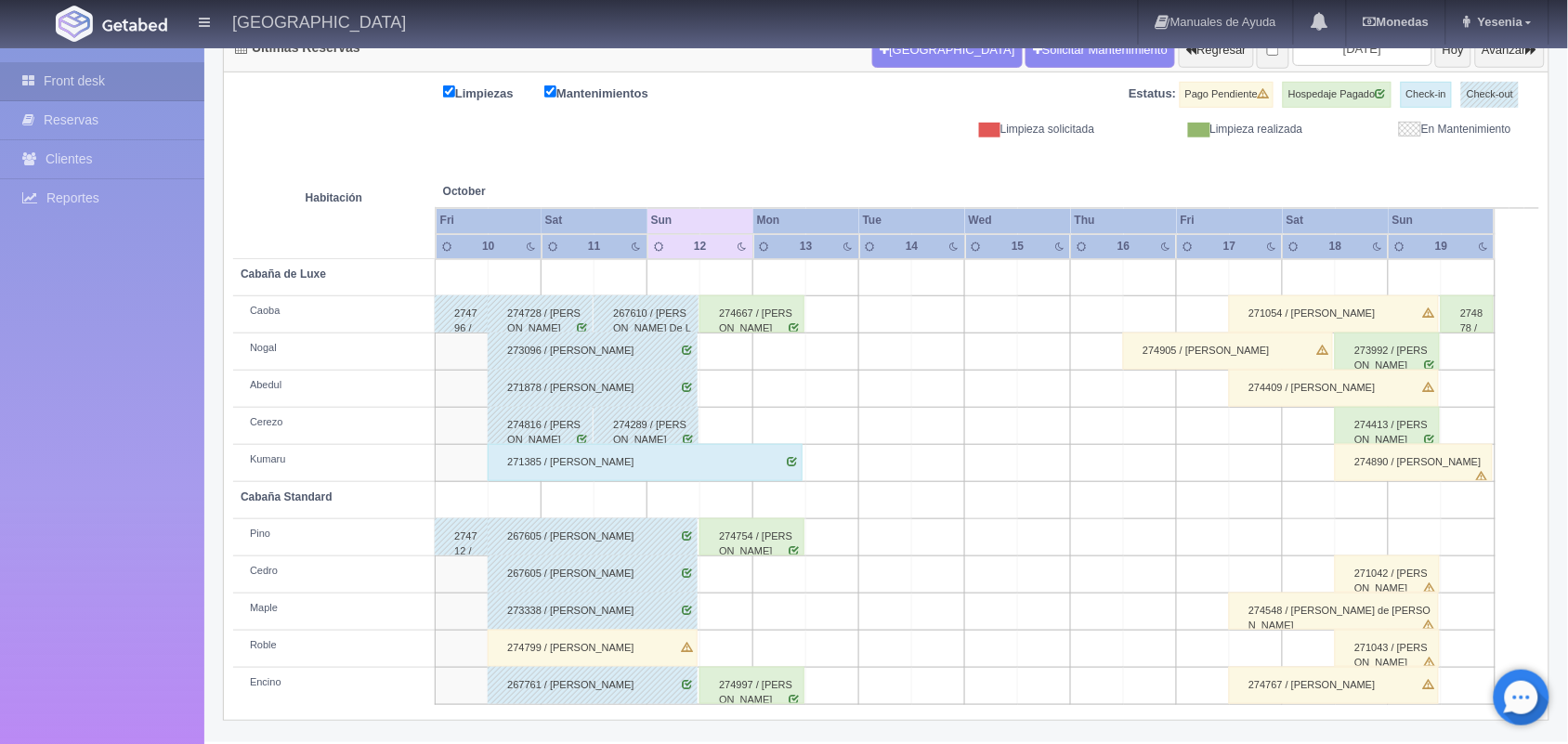
click at [1312, 309] on div "271054 / [PERSON_NAME]" at bounding box center [1334, 314] width 210 height 37
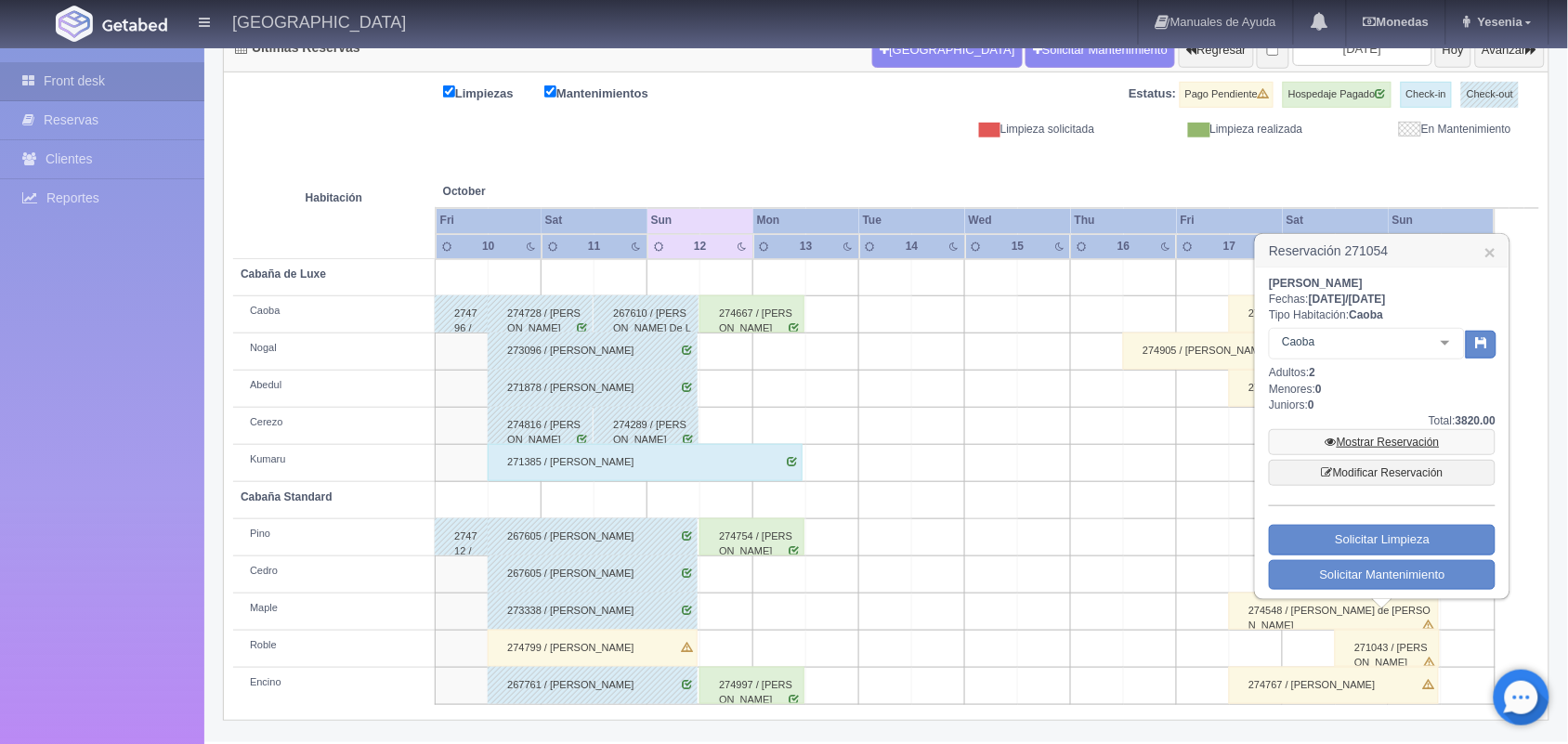
click at [1404, 446] on link "Mostrar Reservación" at bounding box center [1383, 442] width 227 height 26
